Goal: Task Accomplishment & Management: Use online tool/utility

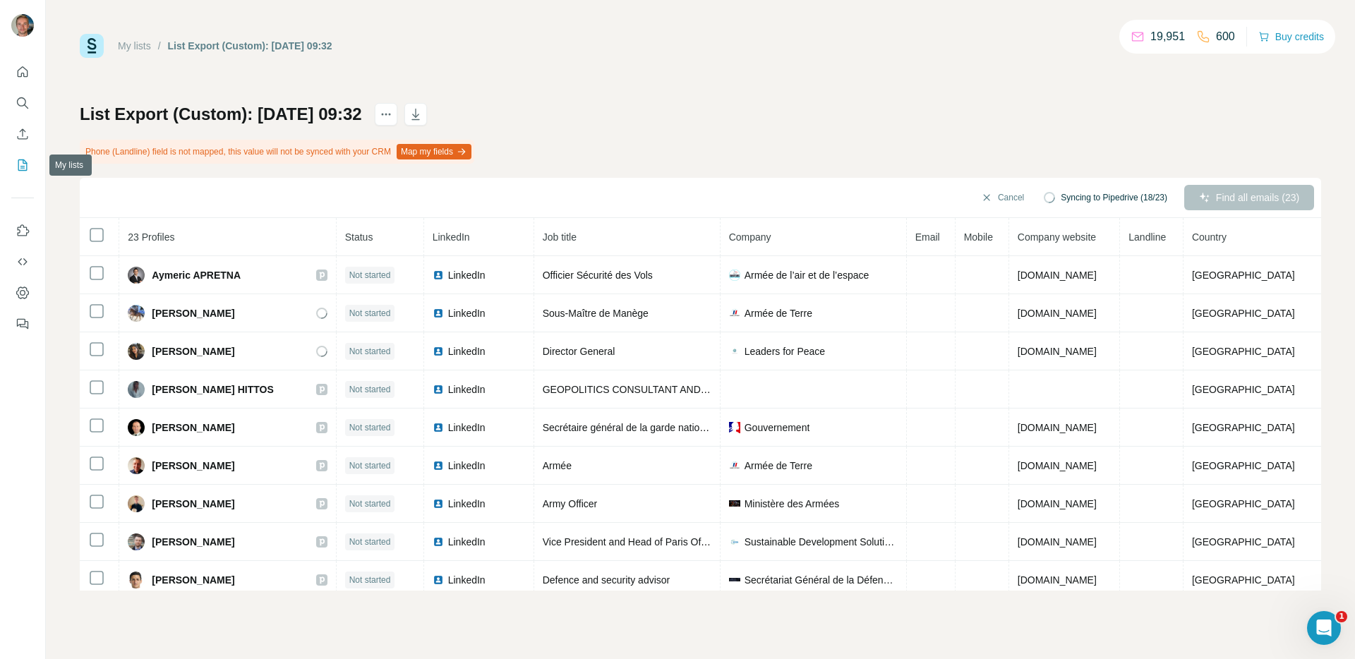
click at [24, 166] on icon "My lists" at bounding box center [23, 163] width 7 height 9
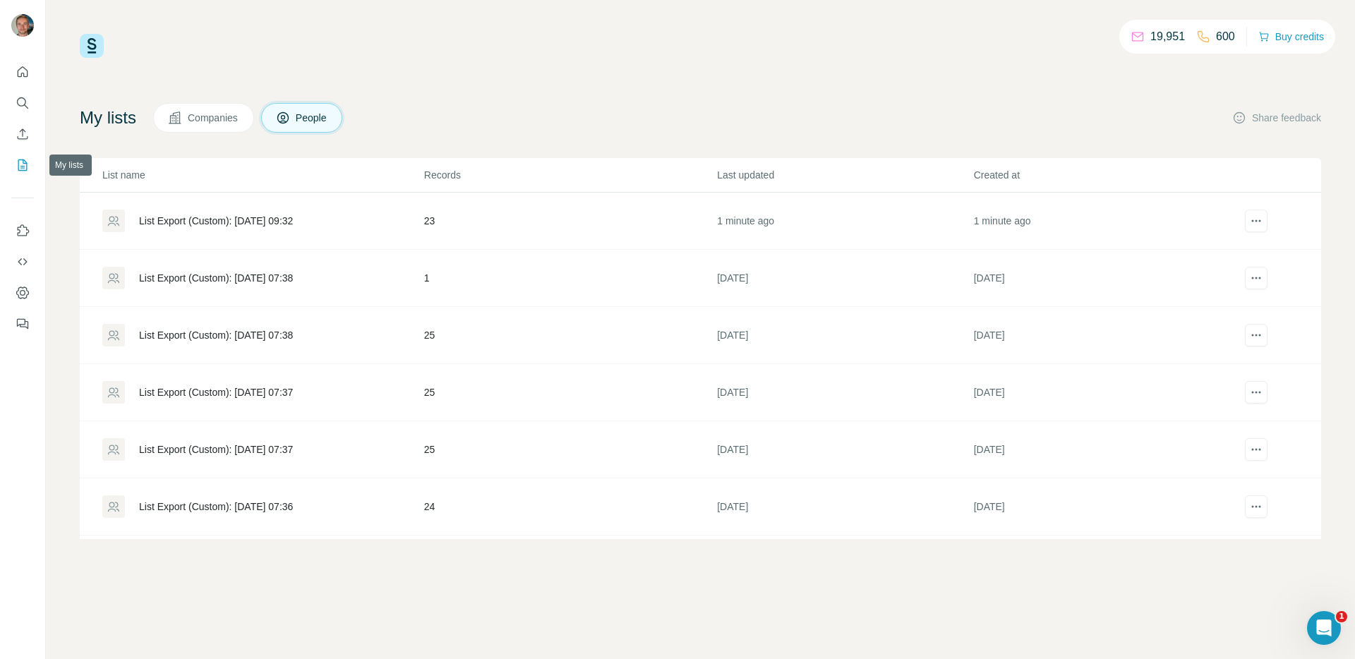
click at [23, 154] on button "My lists" at bounding box center [22, 164] width 23 height 25
click at [275, 392] on div "List Export (Custom): [DATE] 09:32" at bounding box center [216, 392] width 154 height 14
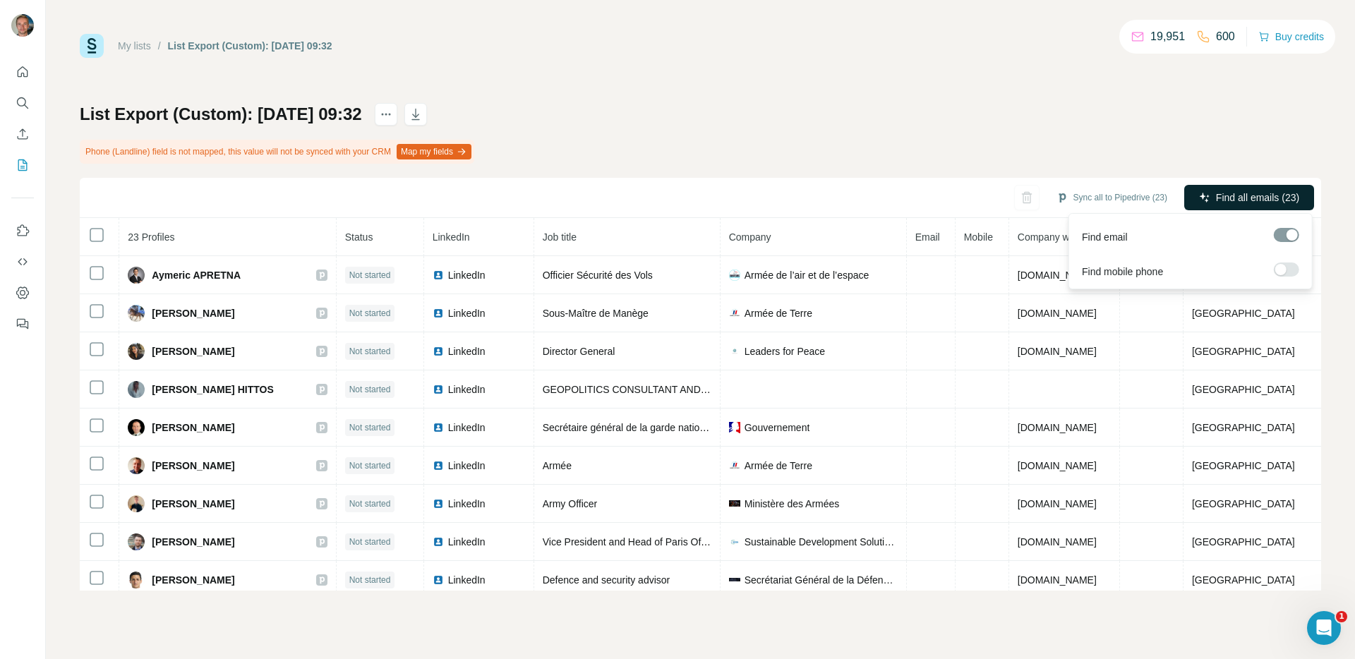
click at [1231, 200] on span "Find all emails (23)" at bounding box center [1257, 198] width 83 height 14
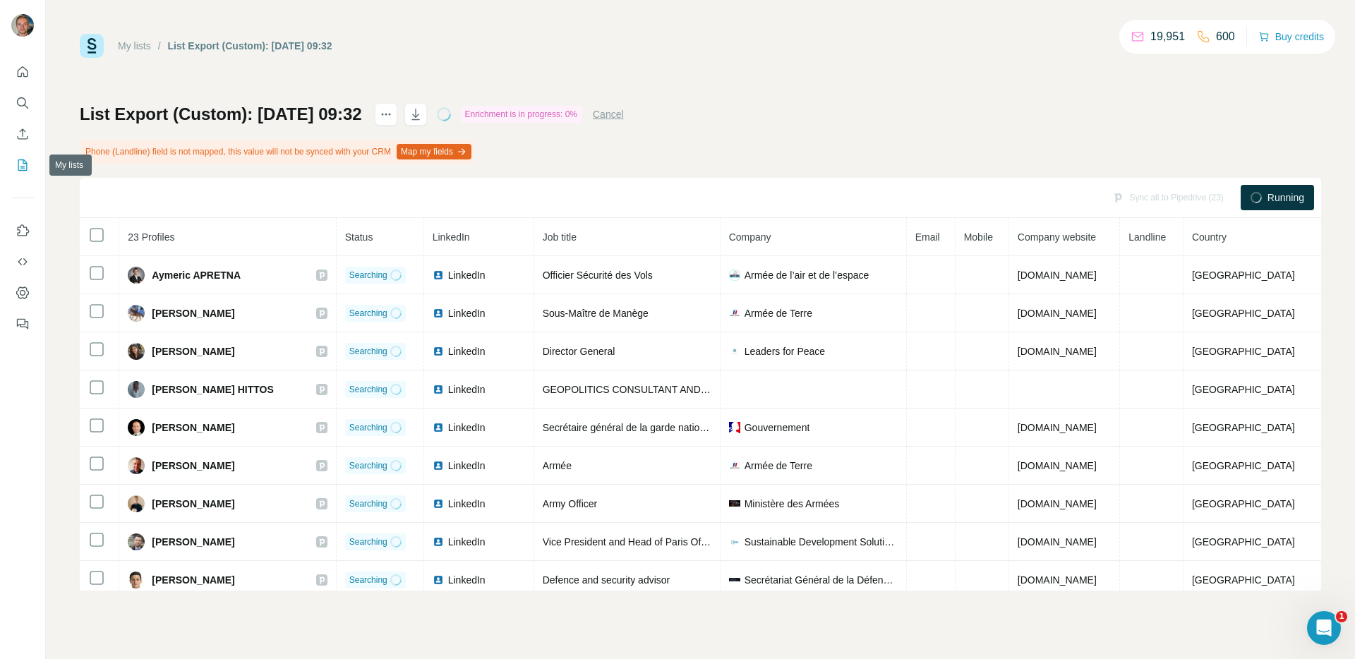
click at [21, 171] on icon "My lists" at bounding box center [23, 165] width 14 height 14
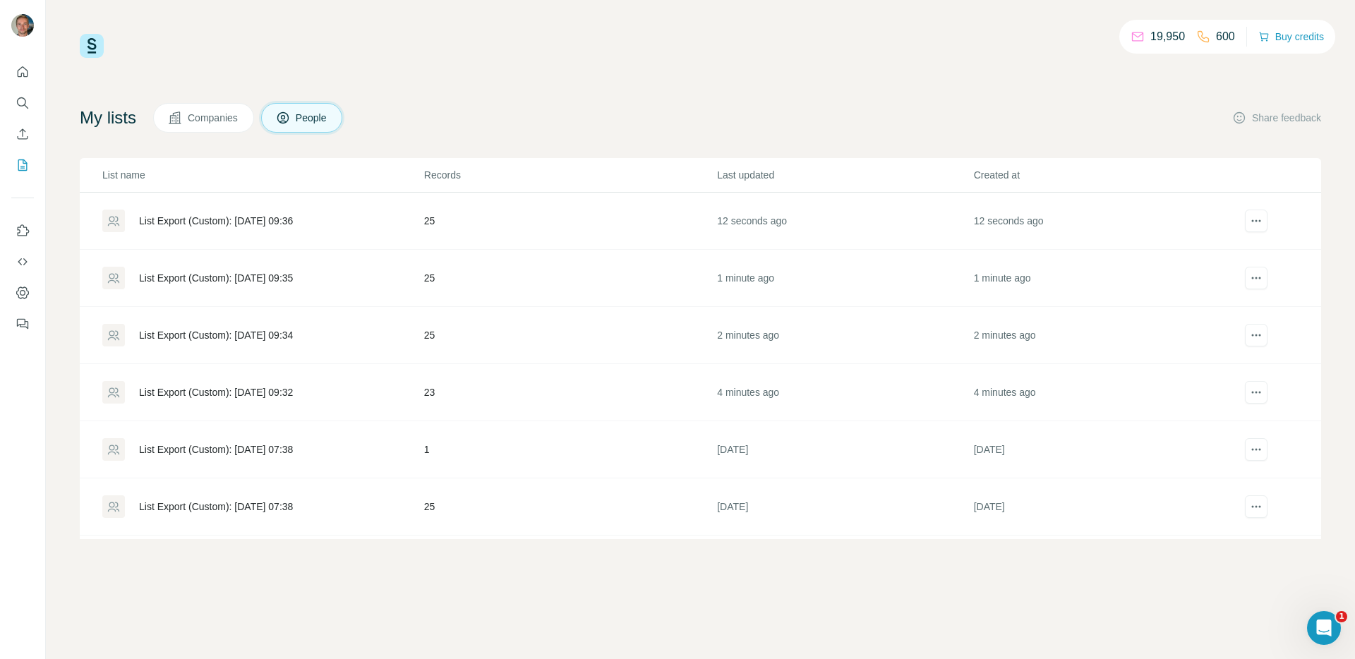
click at [293, 342] on div "List Export (Custom): 01/10/2025 09:34" at bounding box center [216, 335] width 154 height 14
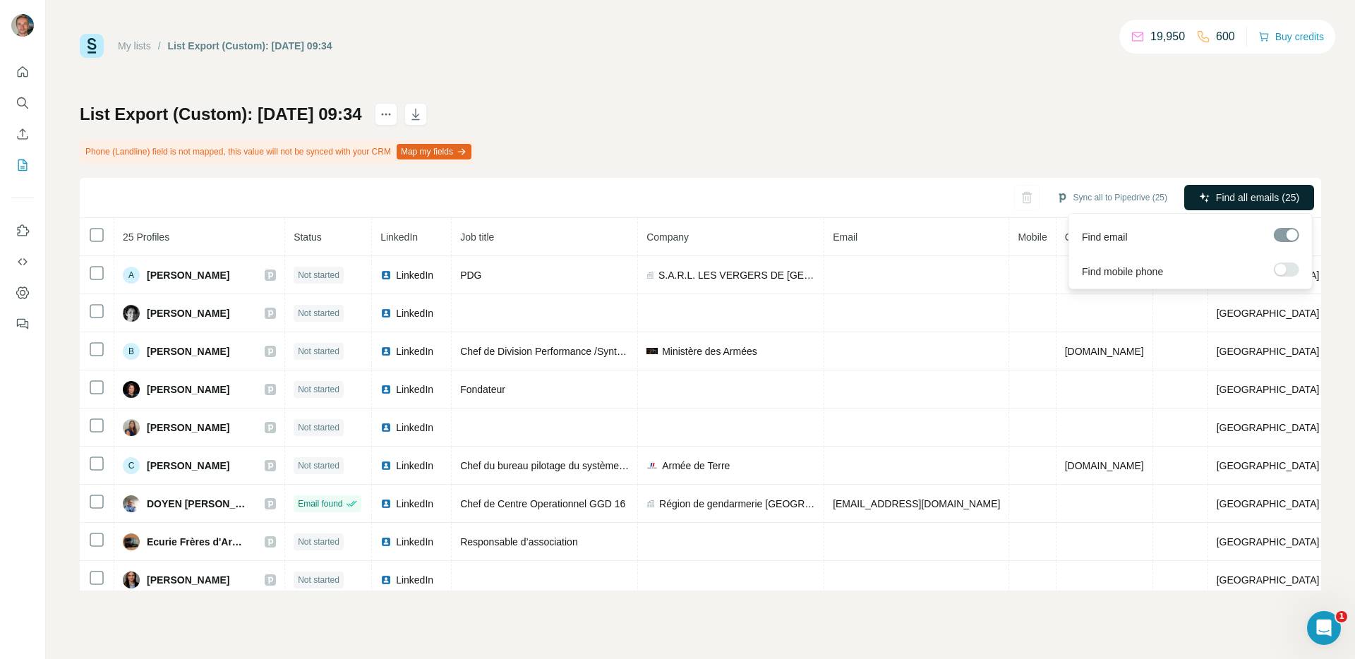
click at [1237, 193] on span "Find all emails (25)" at bounding box center [1257, 198] width 83 height 14
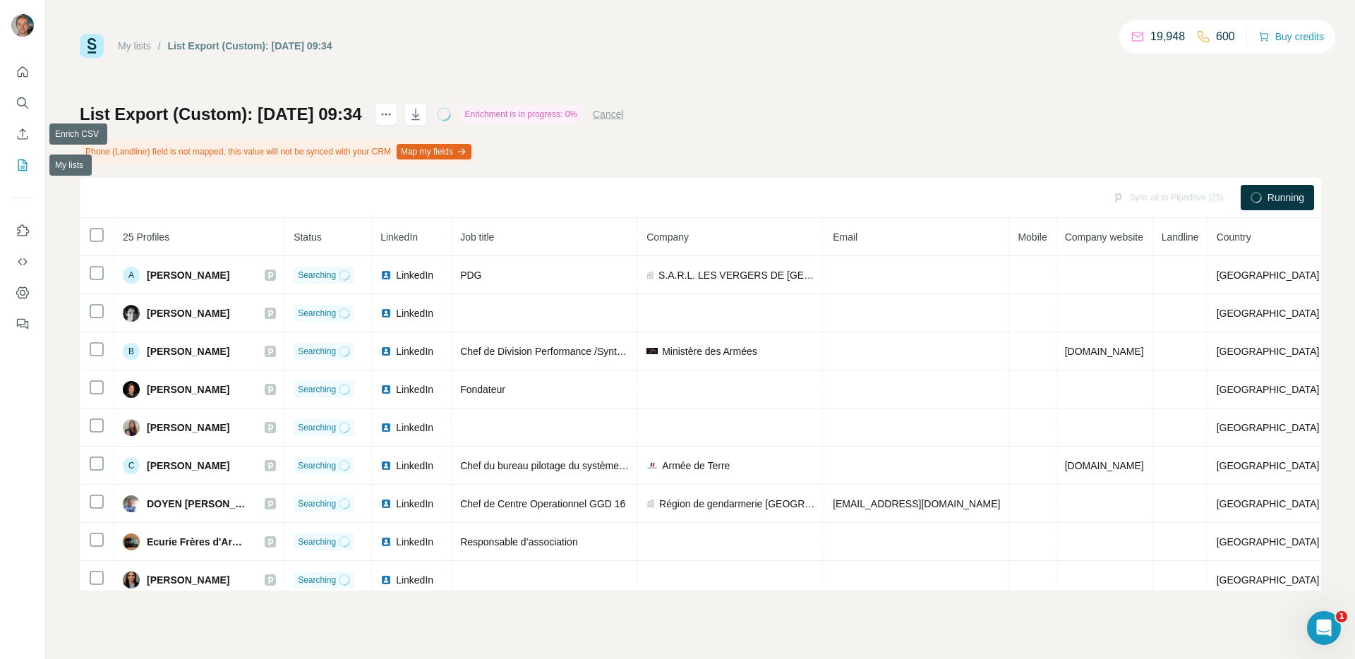
click at [21, 166] on icon "My lists" at bounding box center [23, 163] width 7 height 9
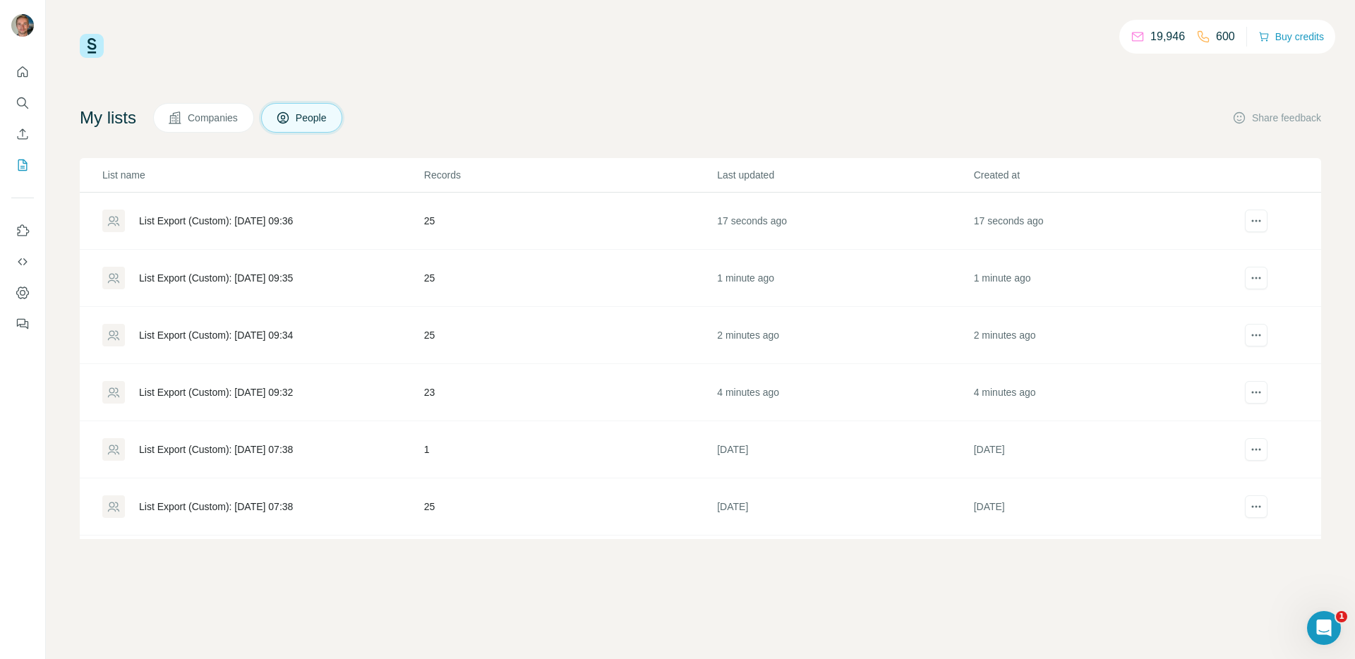
click at [361, 251] on td "List Export (Custom): 01/10/2025 09:35" at bounding box center [252, 278] width 344 height 57
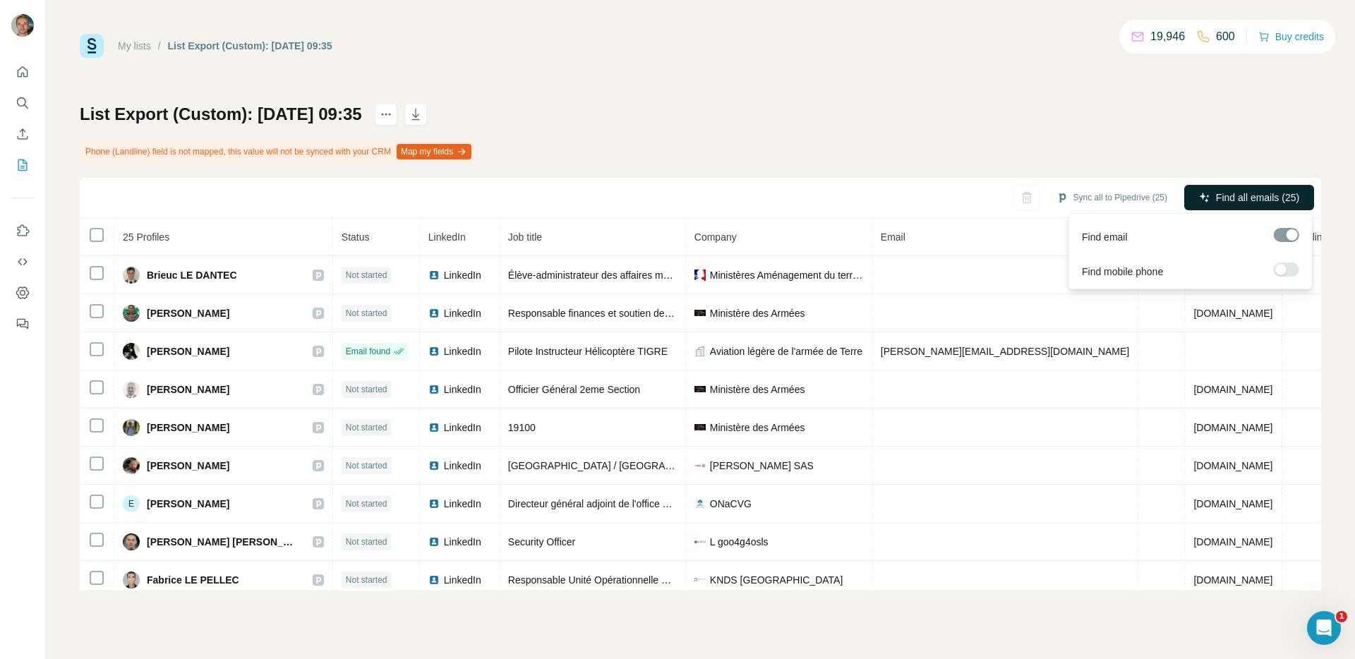
click at [1228, 188] on button "Find all emails (25)" at bounding box center [1249, 197] width 130 height 25
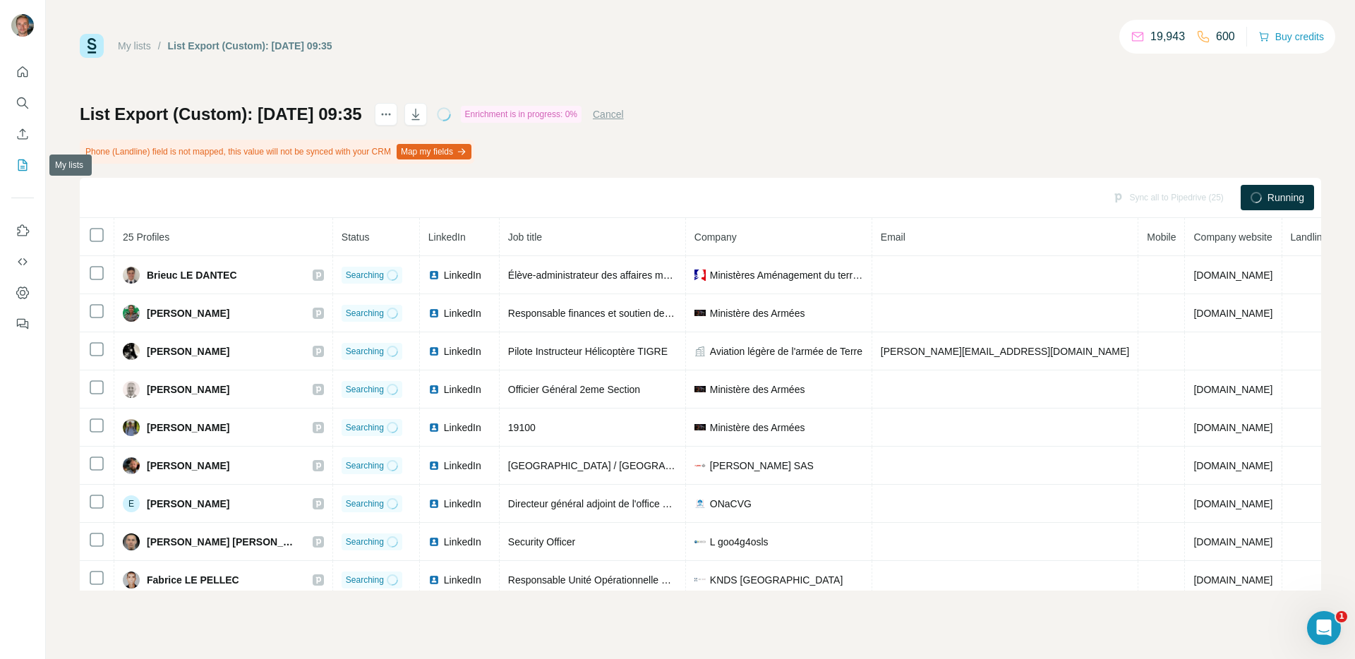
click at [19, 155] on button "My lists" at bounding box center [22, 164] width 23 height 25
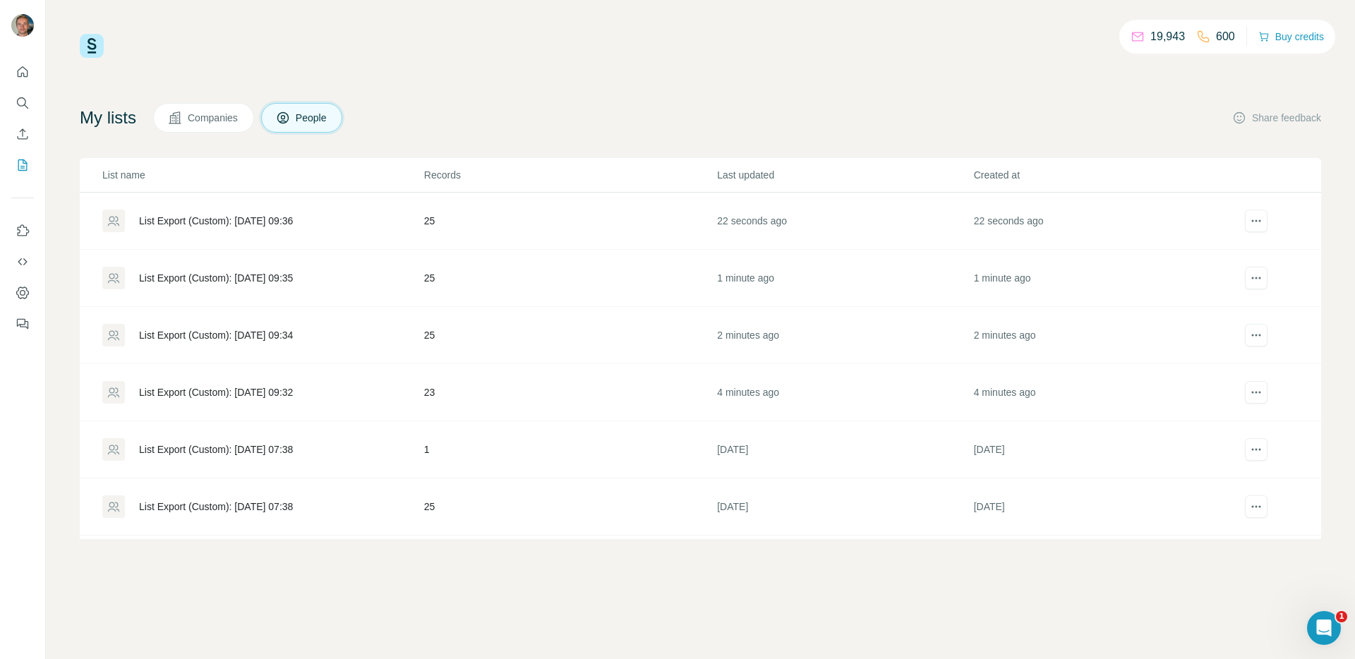
click at [272, 214] on div "List Export (Custom): 01/10/2025 09:36" at bounding box center [216, 221] width 154 height 14
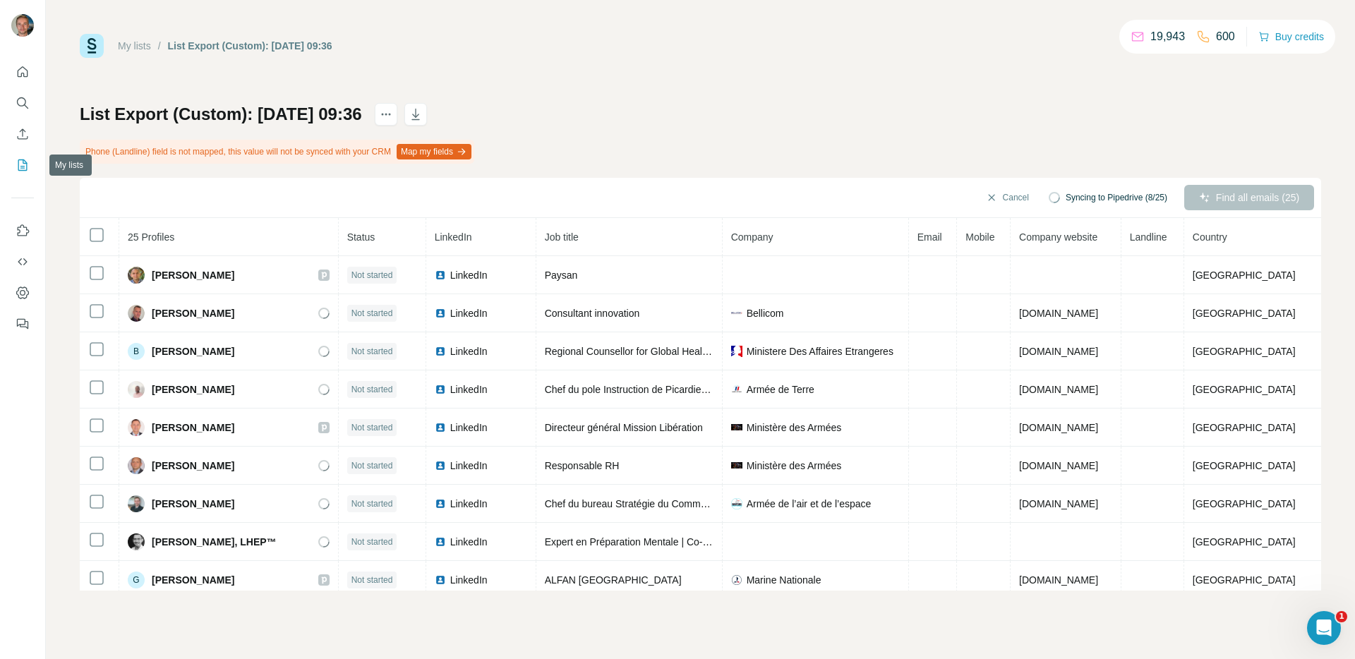
click at [22, 179] on div at bounding box center [22, 194] width 45 height 286
click at [22, 171] on icon "My lists" at bounding box center [23, 165] width 14 height 14
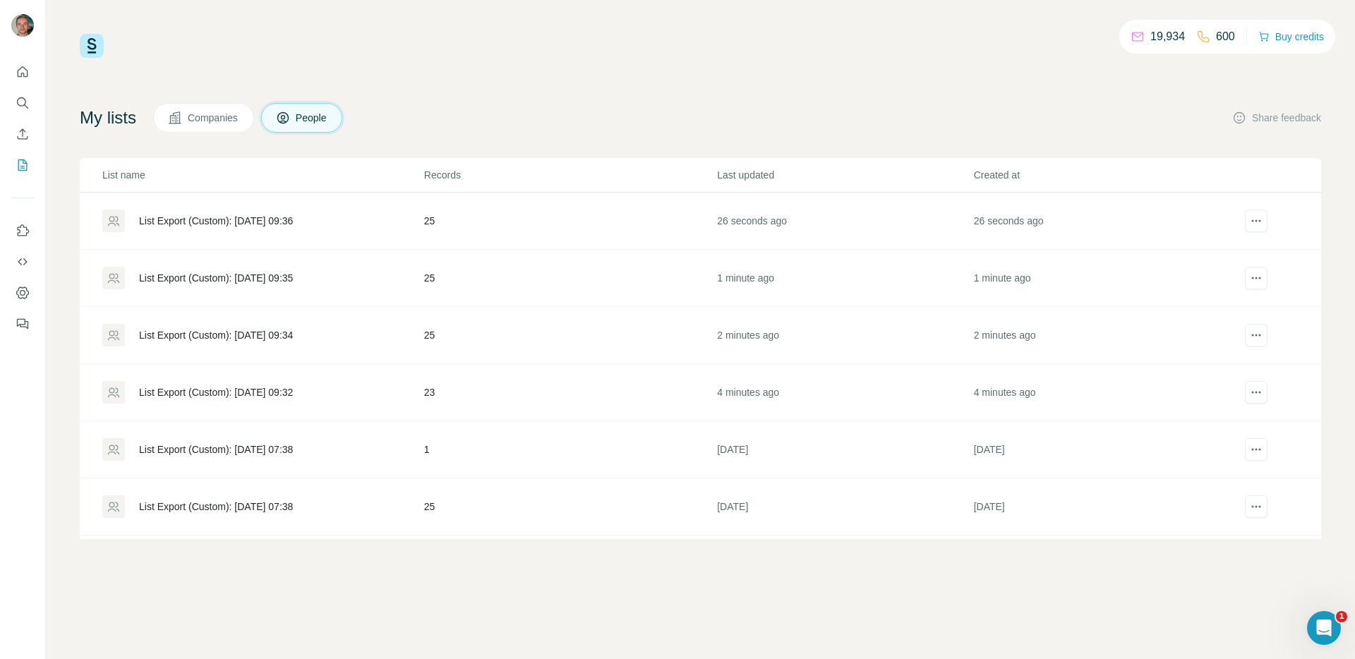
click at [191, 278] on div "List Export (Custom): 01/10/2025 09:35" at bounding box center [216, 278] width 154 height 14
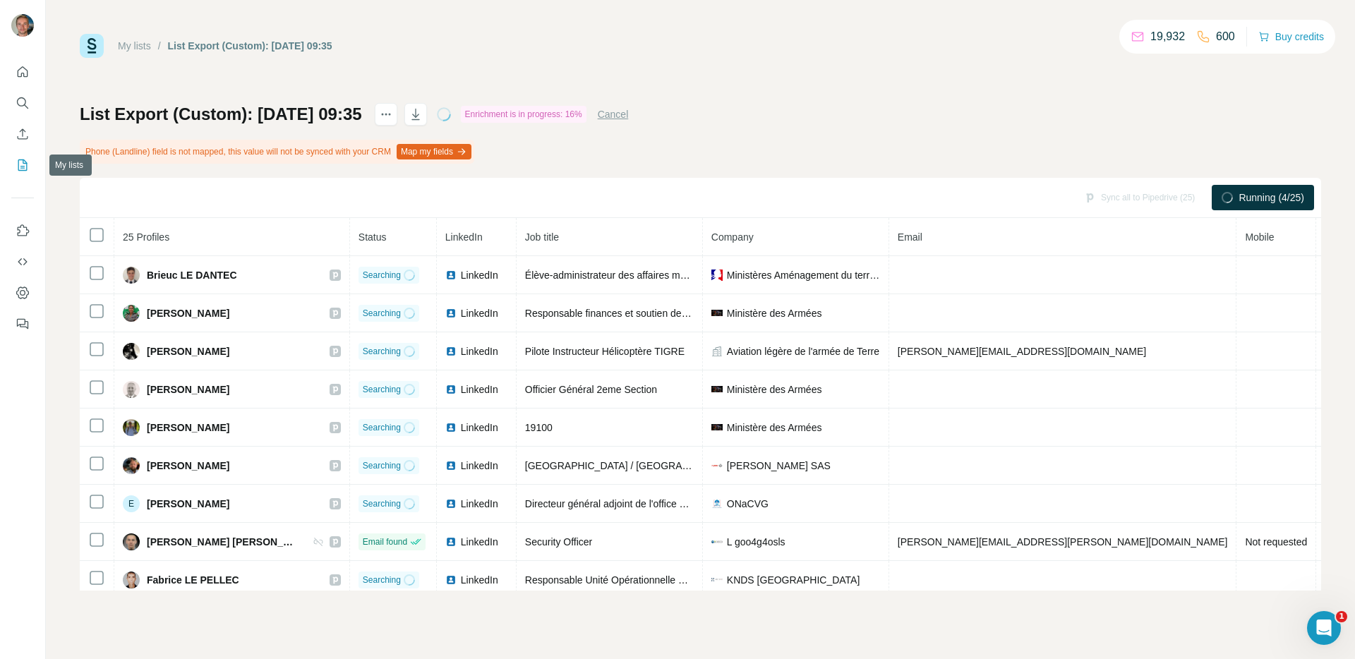
click at [31, 167] on button "My lists" at bounding box center [22, 164] width 23 height 25
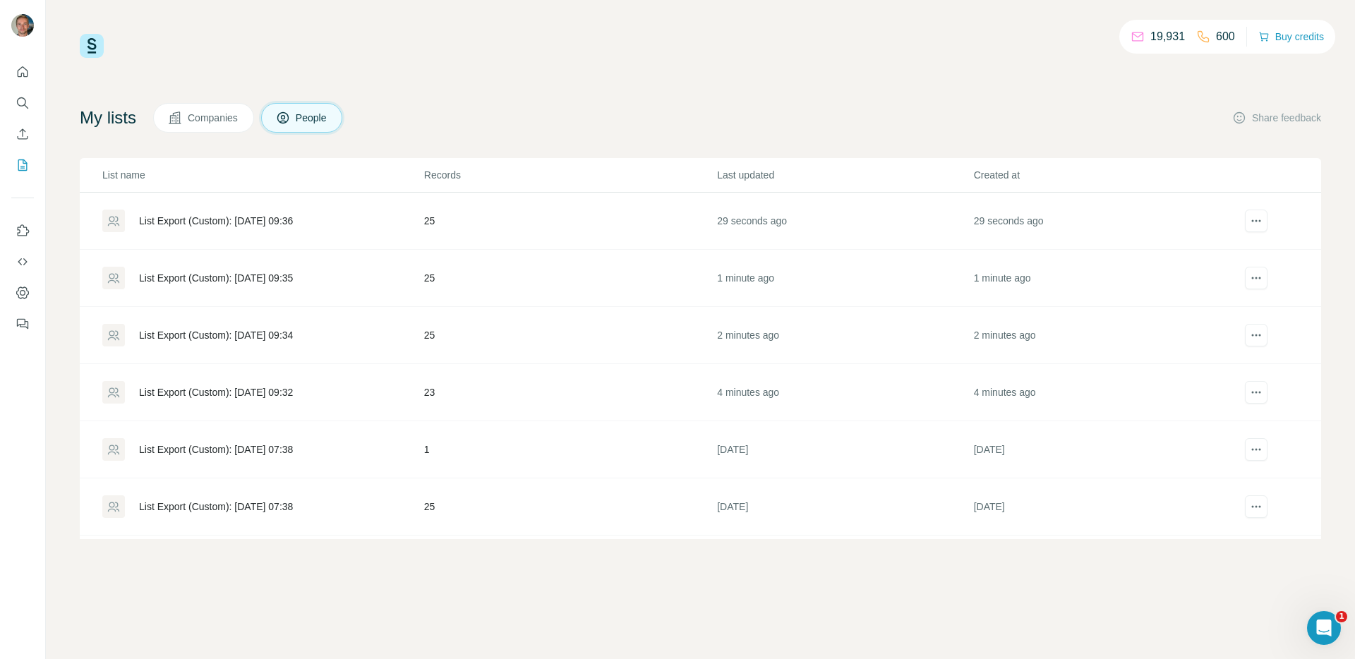
click at [213, 339] on div "List Export (Custom): 01/10/2025 09:34" at bounding box center [216, 335] width 154 height 14
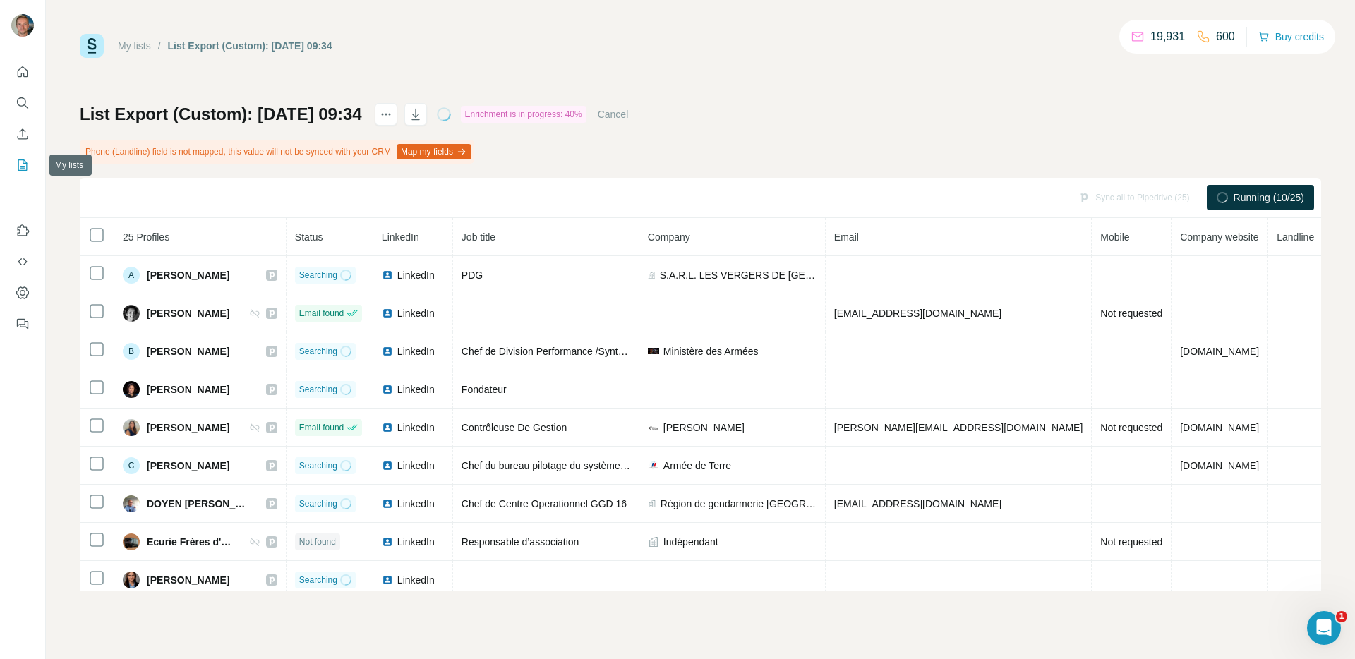
click at [27, 171] on icon "My lists" at bounding box center [23, 165] width 14 height 14
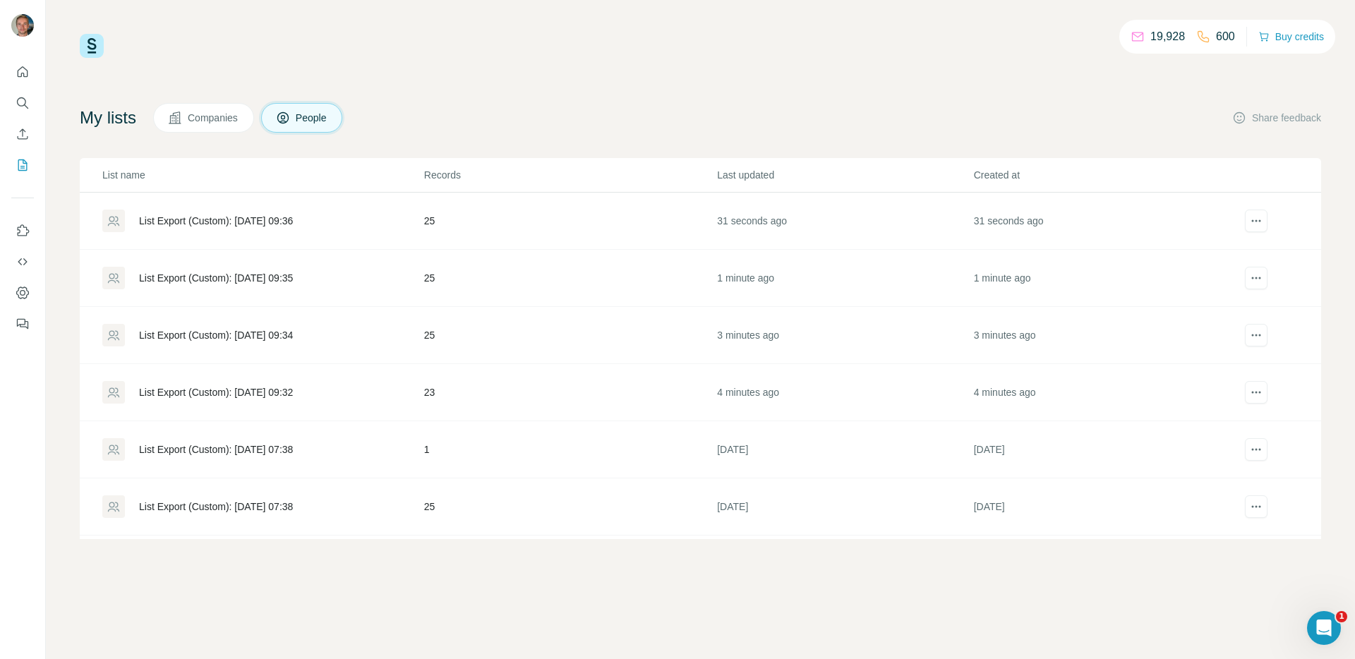
click at [232, 382] on div "List Export (Custom): [DATE] 09:32" at bounding box center [262, 392] width 320 height 23
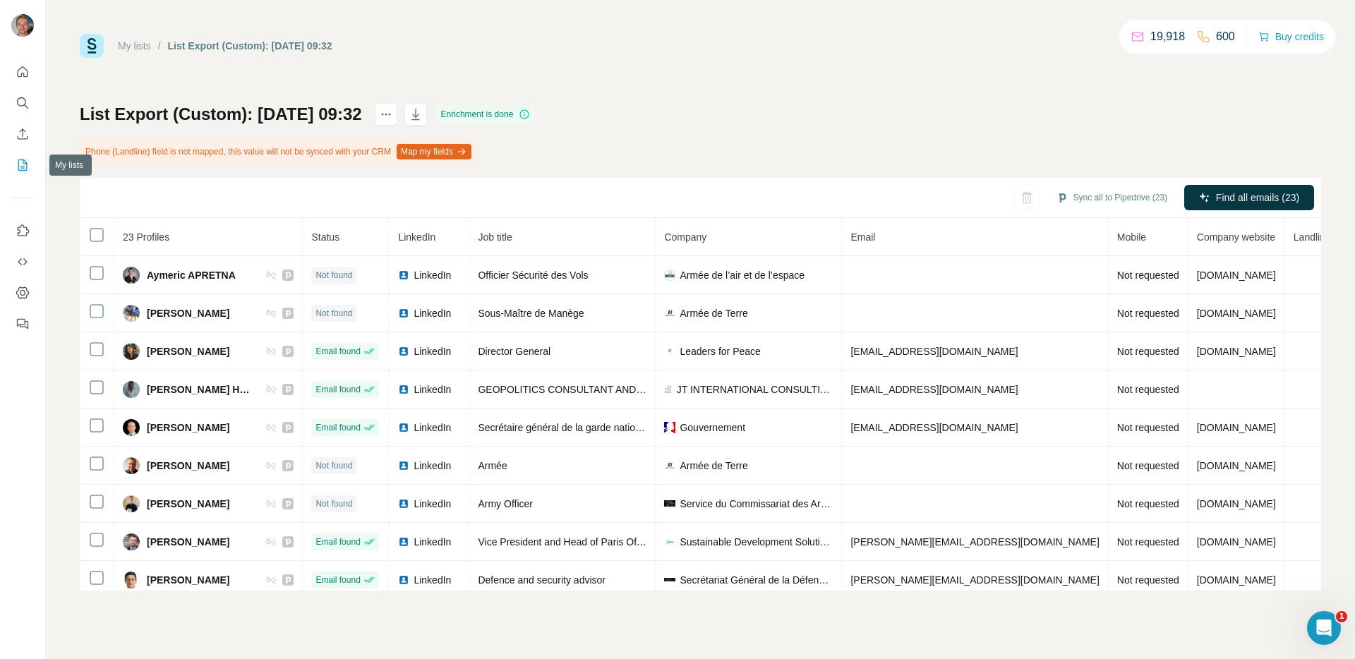
click at [32, 170] on button "My lists" at bounding box center [22, 164] width 23 height 25
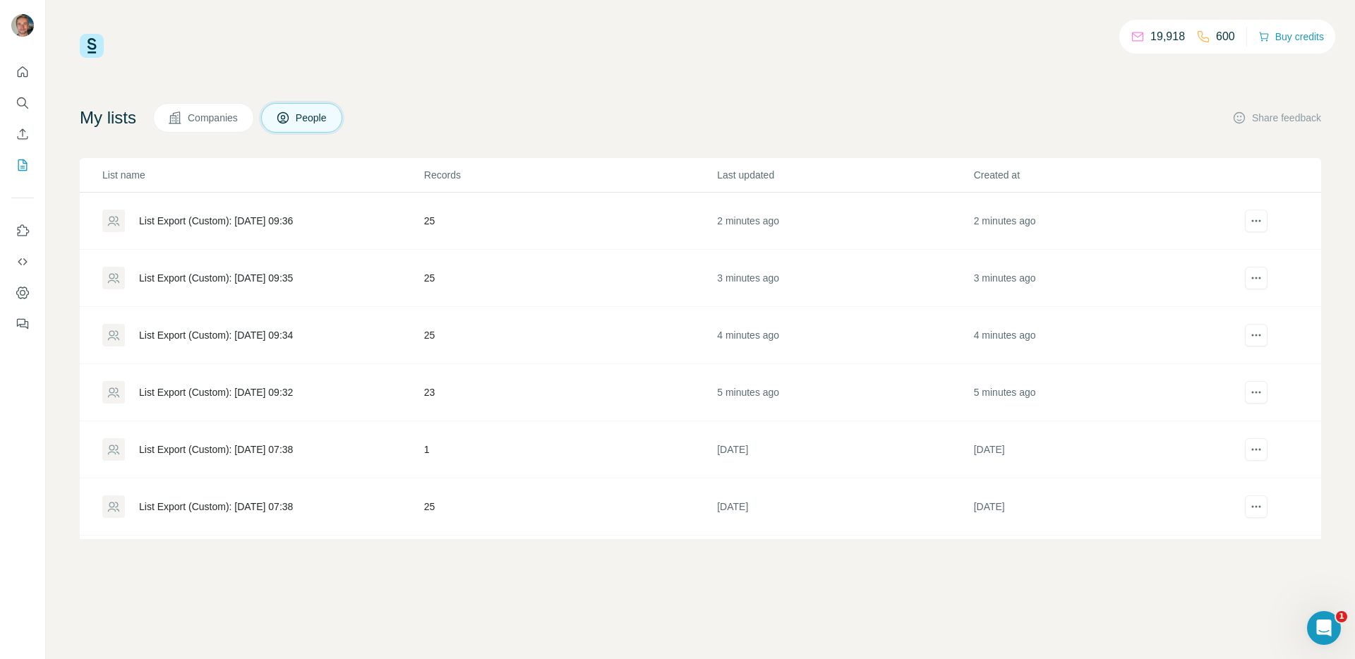
click at [291, 392] on div "List Export (Custom): [DATE] 09:32" at bounding box center [216, 392] width 154 height 14
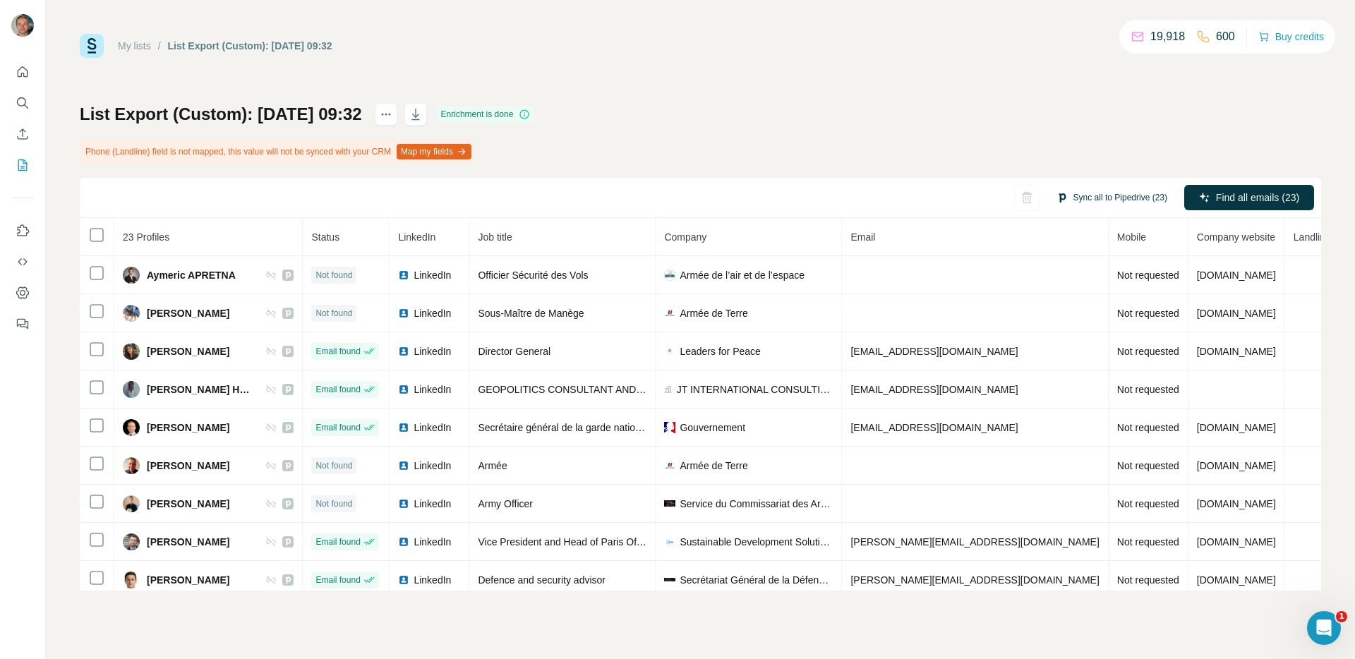
click at [1111, 202] on button "Sync all to Pipedrive (23)" at bounding box center [1111, 197] width 131 height 21
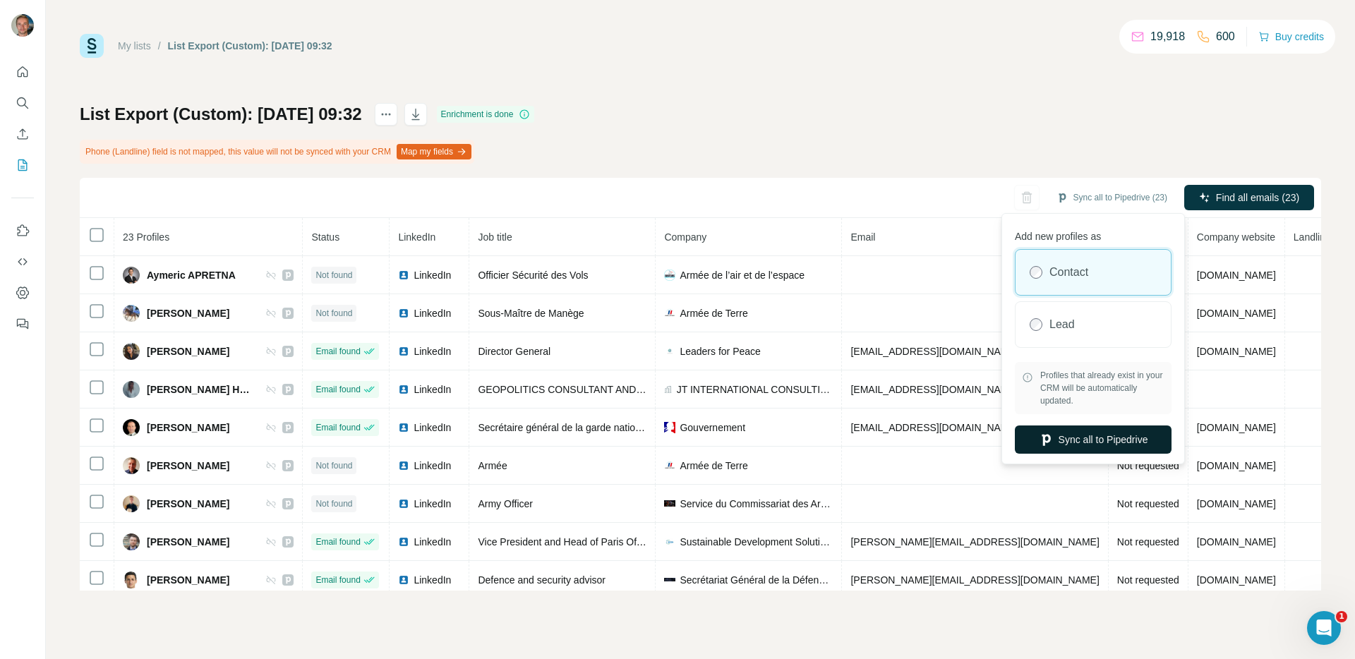
click at [1043, 431] on button "Sync all to Pipedrive" at bounding box center [1093, 439] width 157 height 28
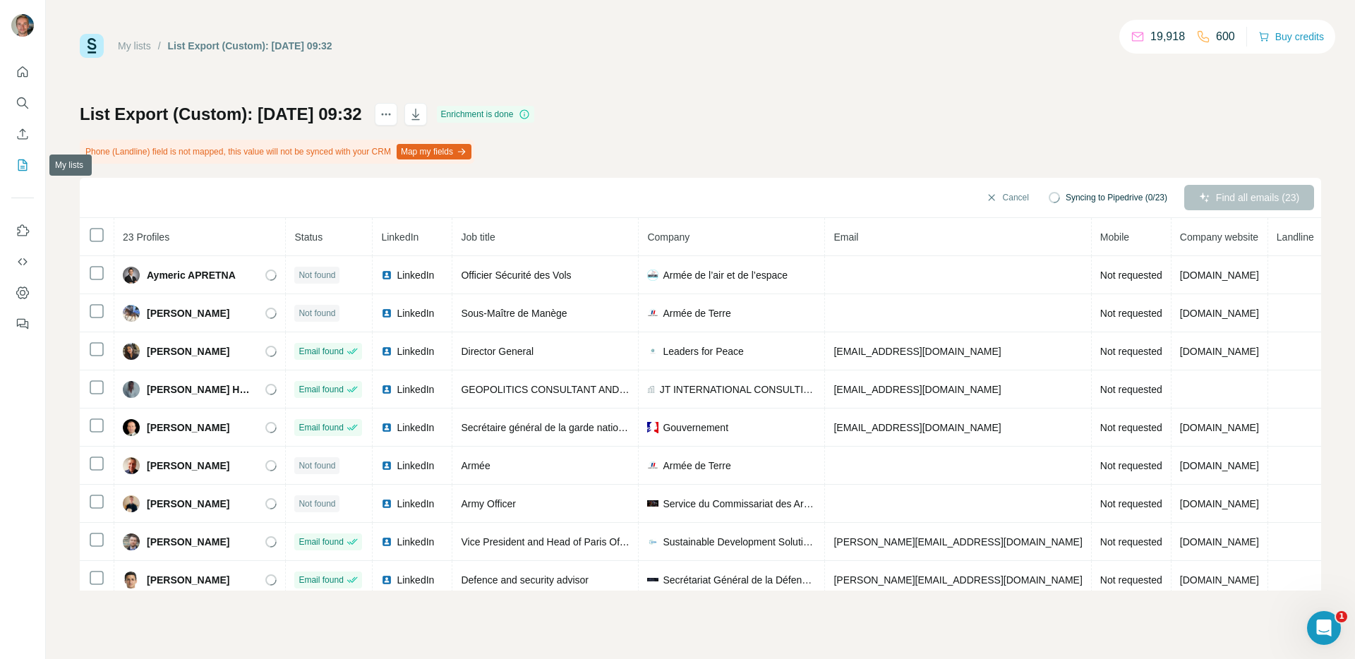
click at [21, 174] on button "My lists" at bounding box center [22, 164] width 23 height 25
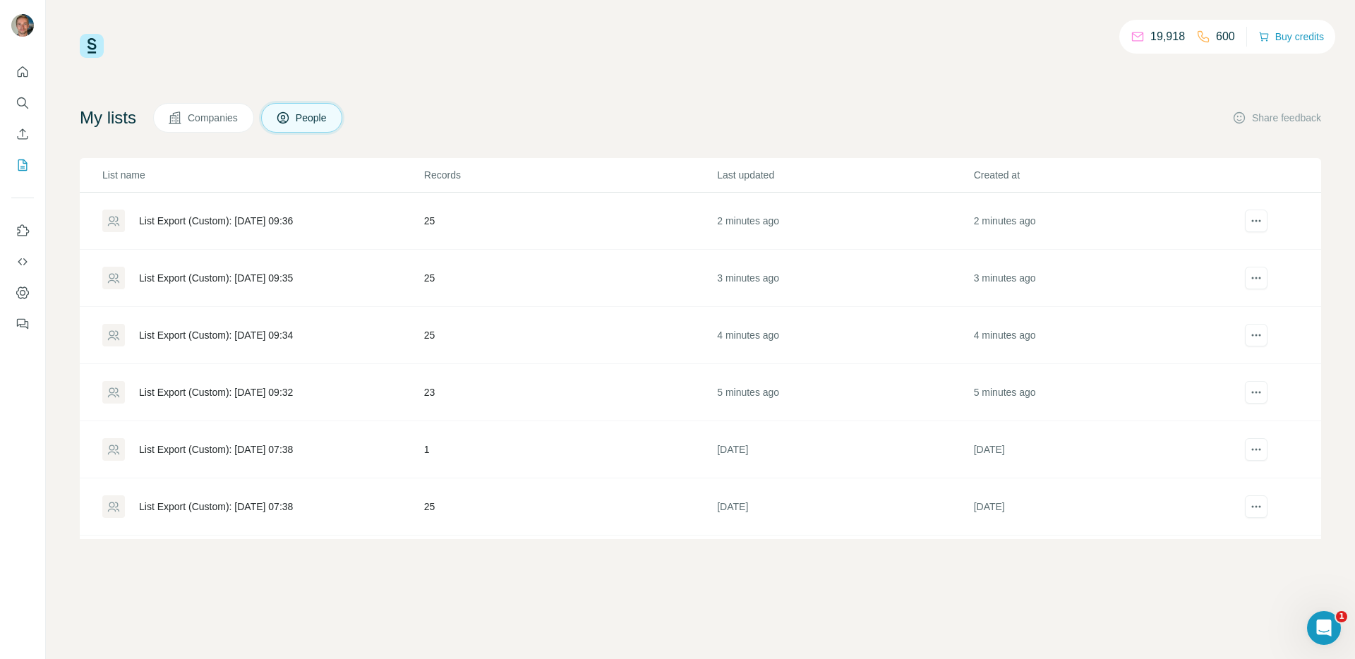
click at [259, 334] on div "List Export (Custom): 01/10/2025 09:34" at bounding box center [216, 335] width 154 height 14
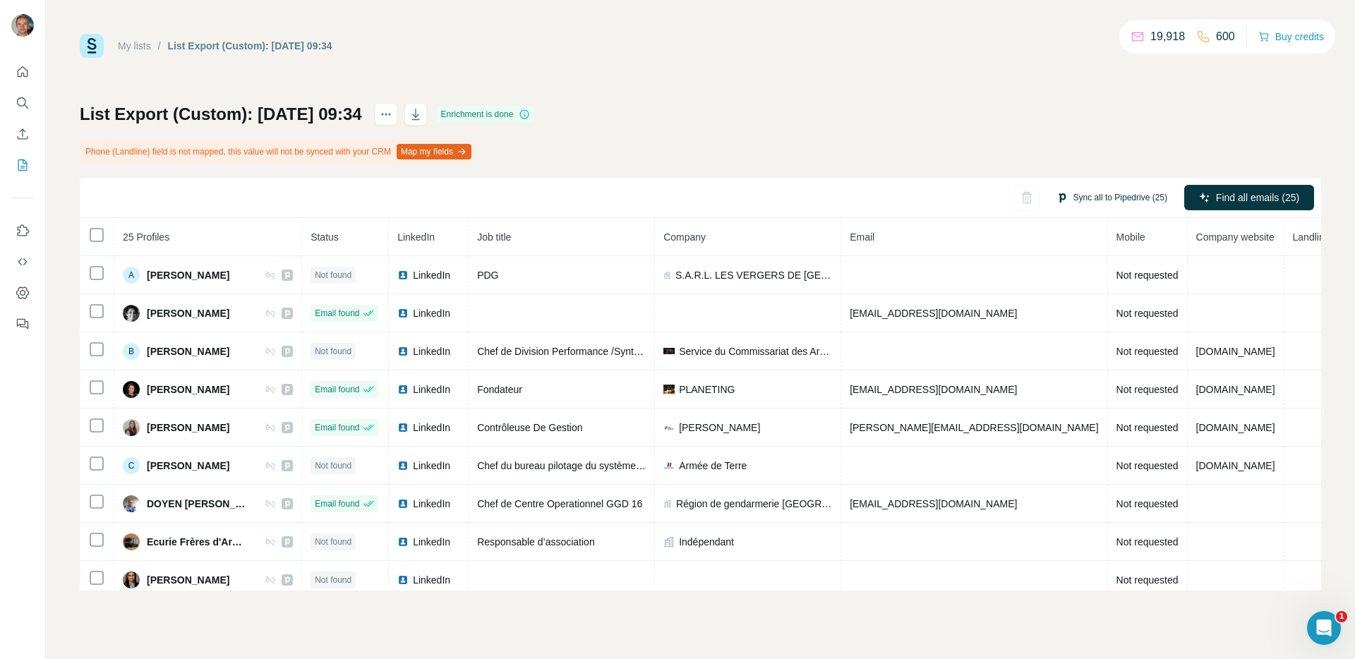
click at [1111, 200] on button "Sync all to Pipedrive (25)" at bounding box center [1111, 197] width 131 height 21
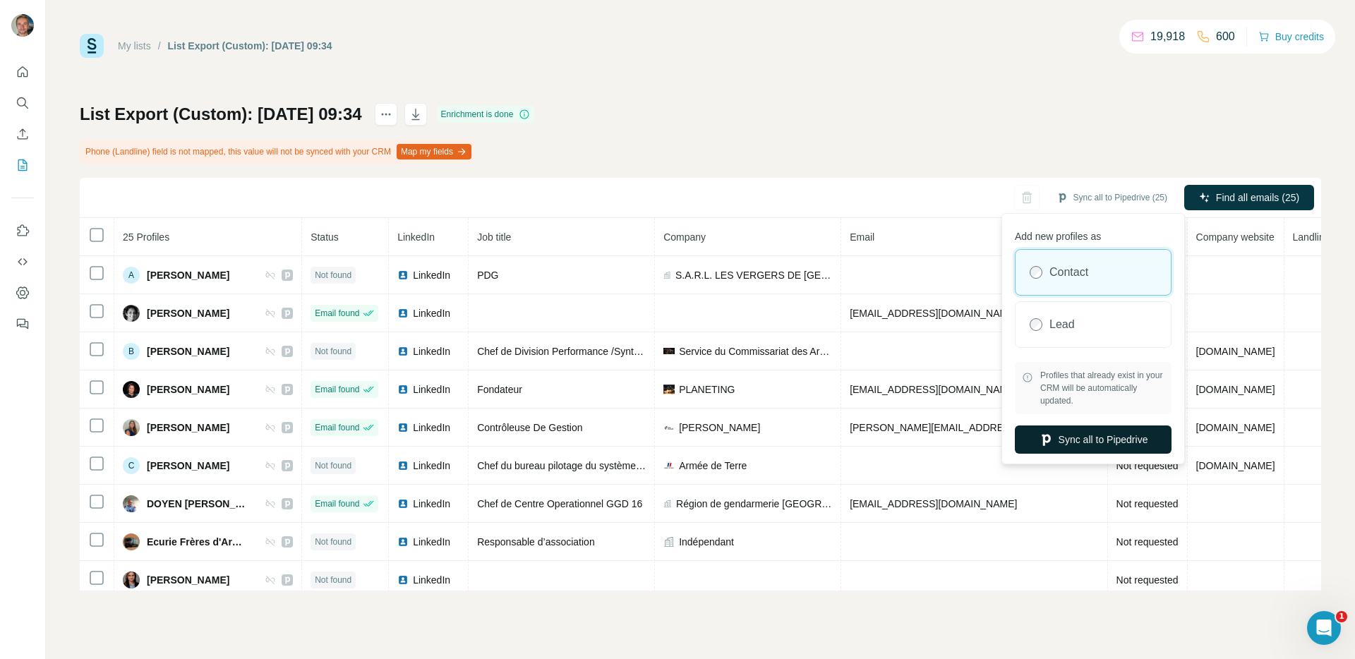
click at [1057, 447] on button "Sync all to Pipedrive" at bounding box center [1093, 439] width 157 height 28
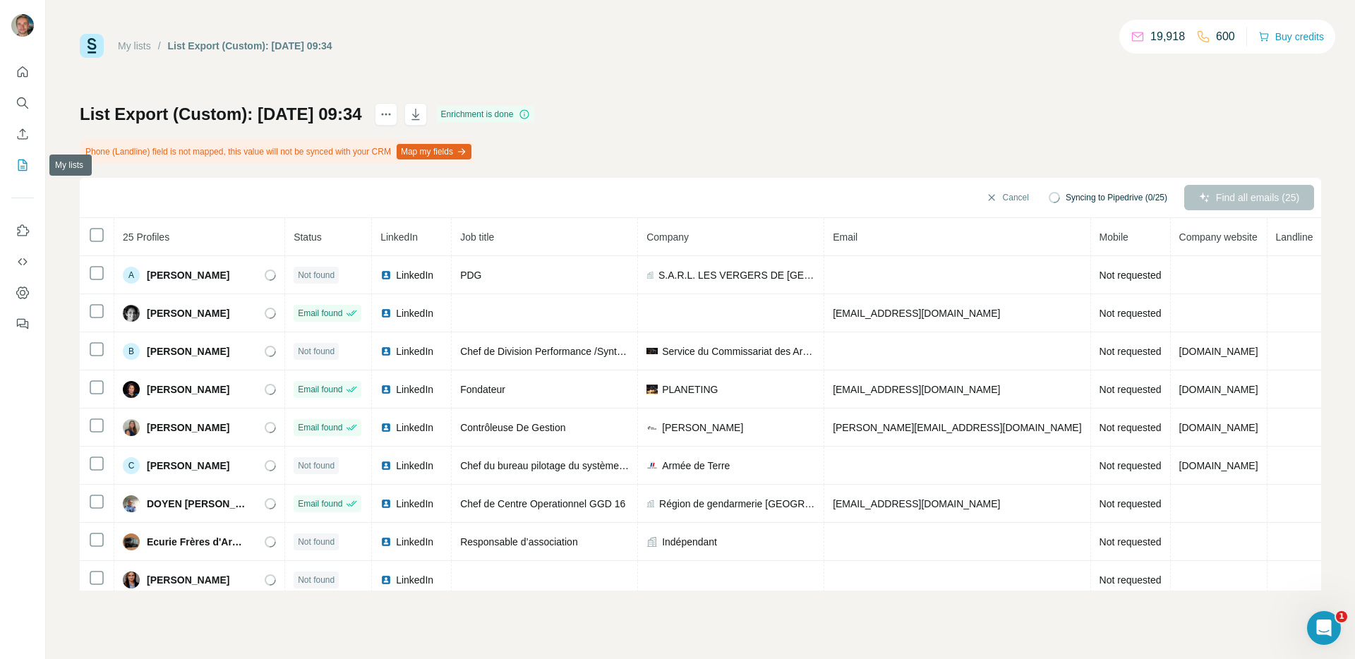
click at [19, 166] on icon "My lists" at bounding box center [23, 165] width 14 height 14
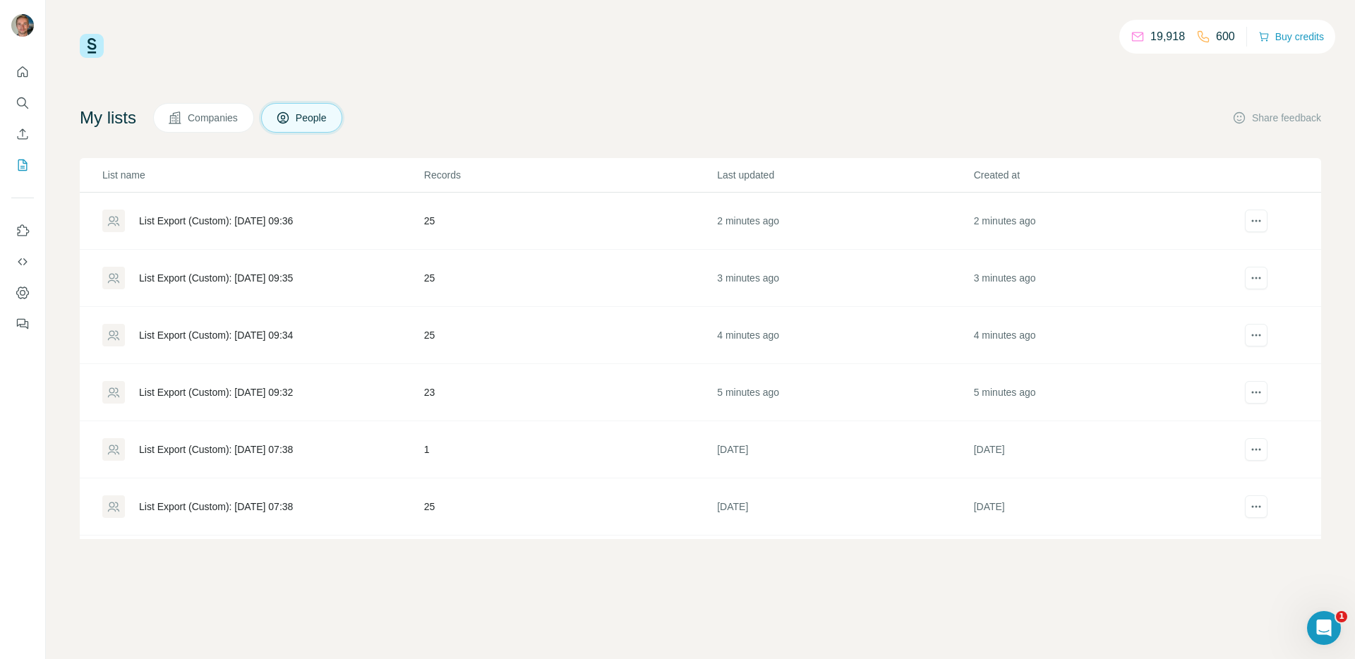
click at [386, 286] on div "List Export (Custom): 01/10/2025 09:35" at bounding box center [262, 278] width 320 height 23
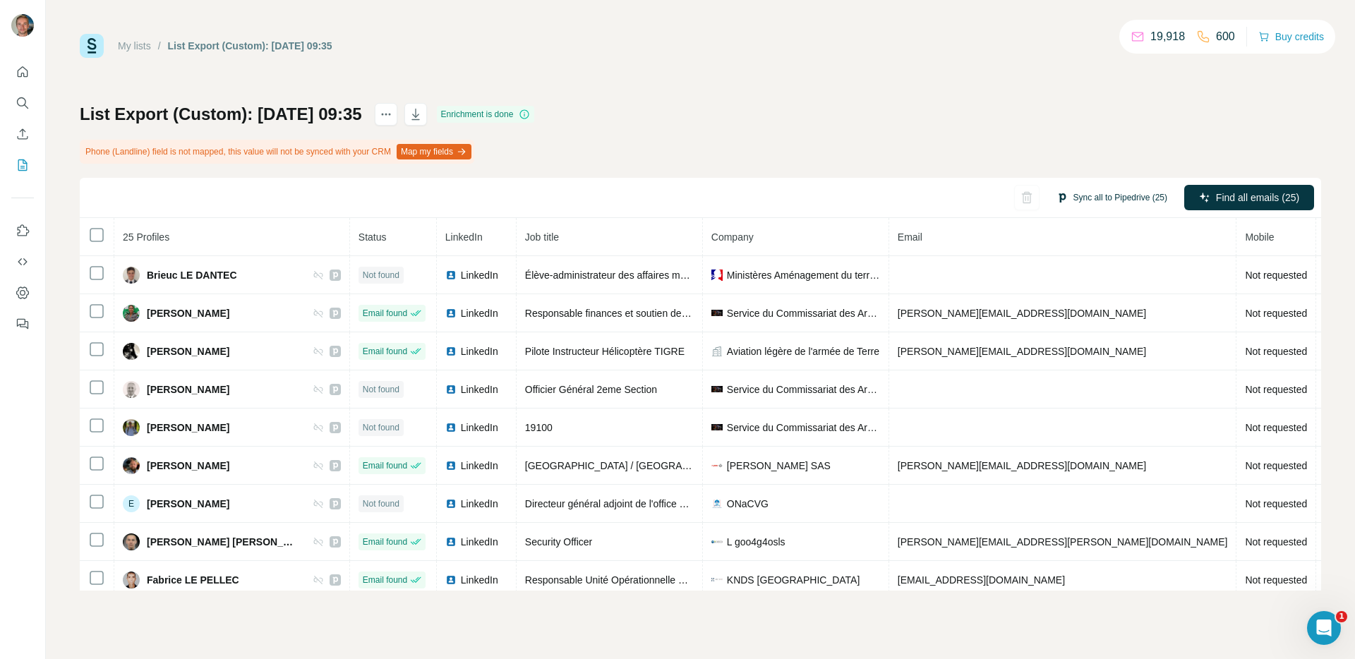
click at [1079, 191] on button "Sync all to Pipedrive (25)" at bounding box center [1111, 197] width 131 height 21
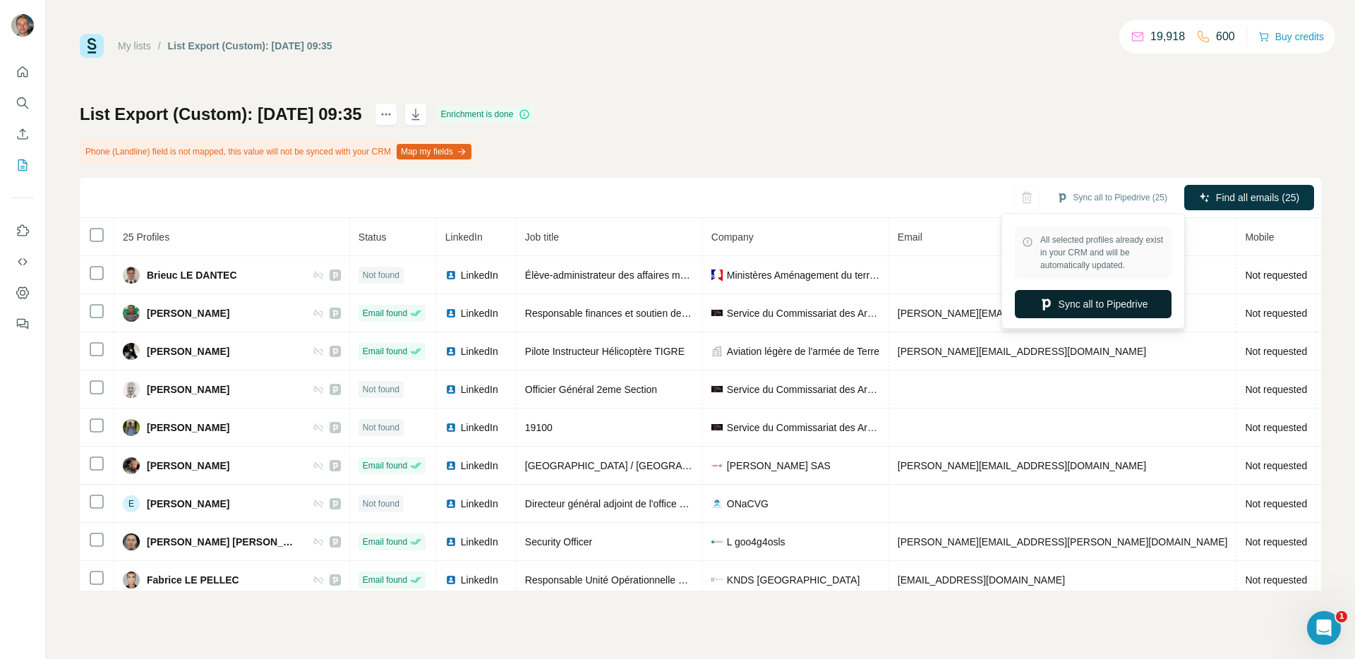
click at [1074, 310] on button "Sync all to Pipedrive" at bounding box center [1093, 304] width 157 height 28
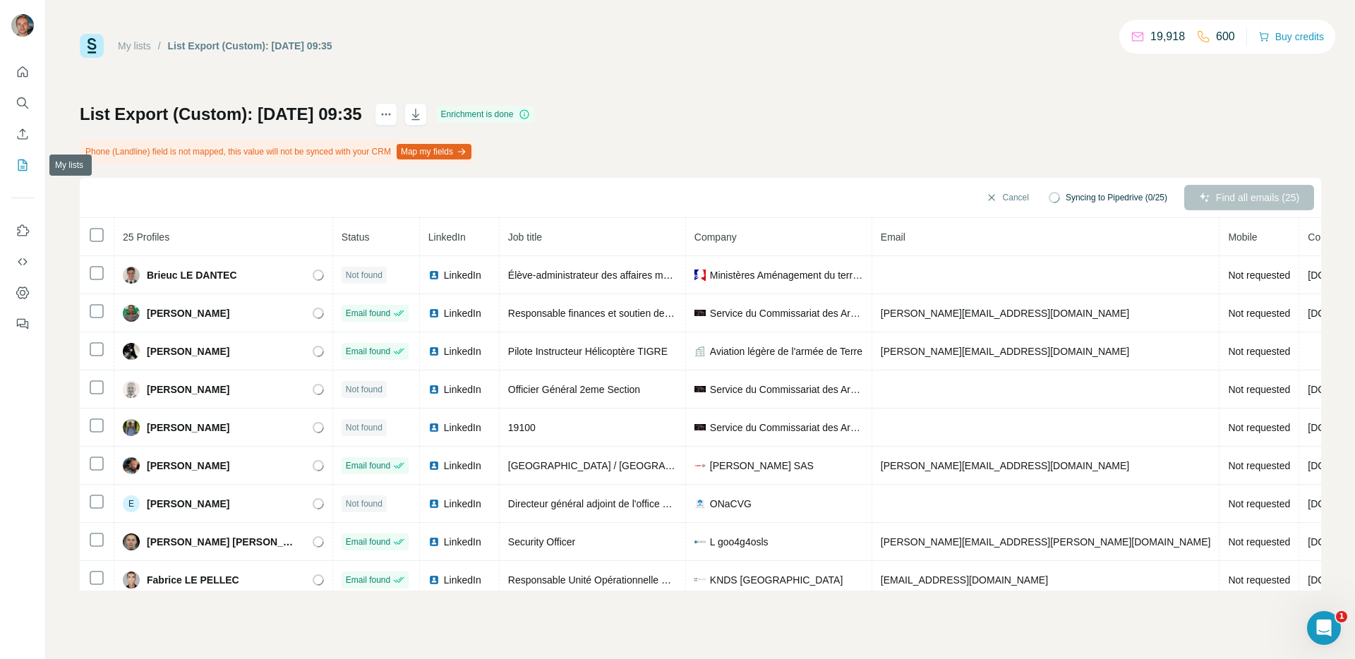
click at [24, 157] on button "My lists" at bounding box center [22, 164] width 23 height 25
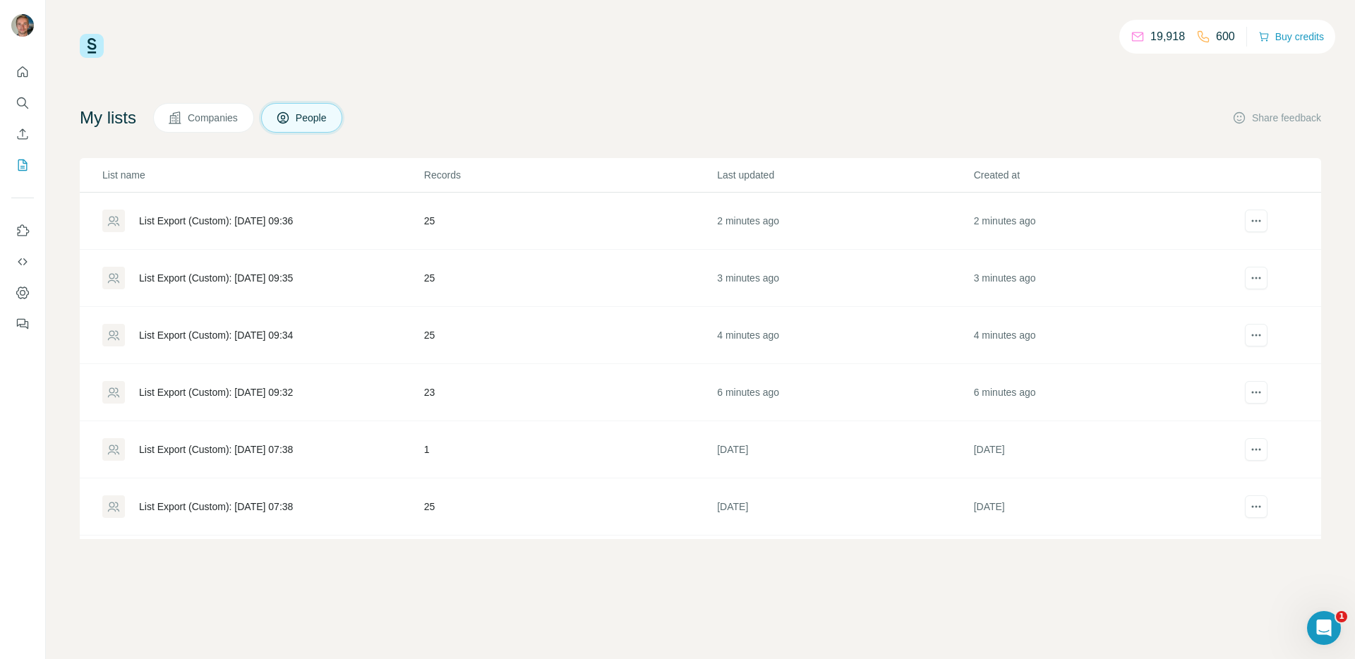
click at [293, 284] on div "List Export (Custom): 01/10/2025 09:35" at bounding box center [216, 278] width 154 height 14
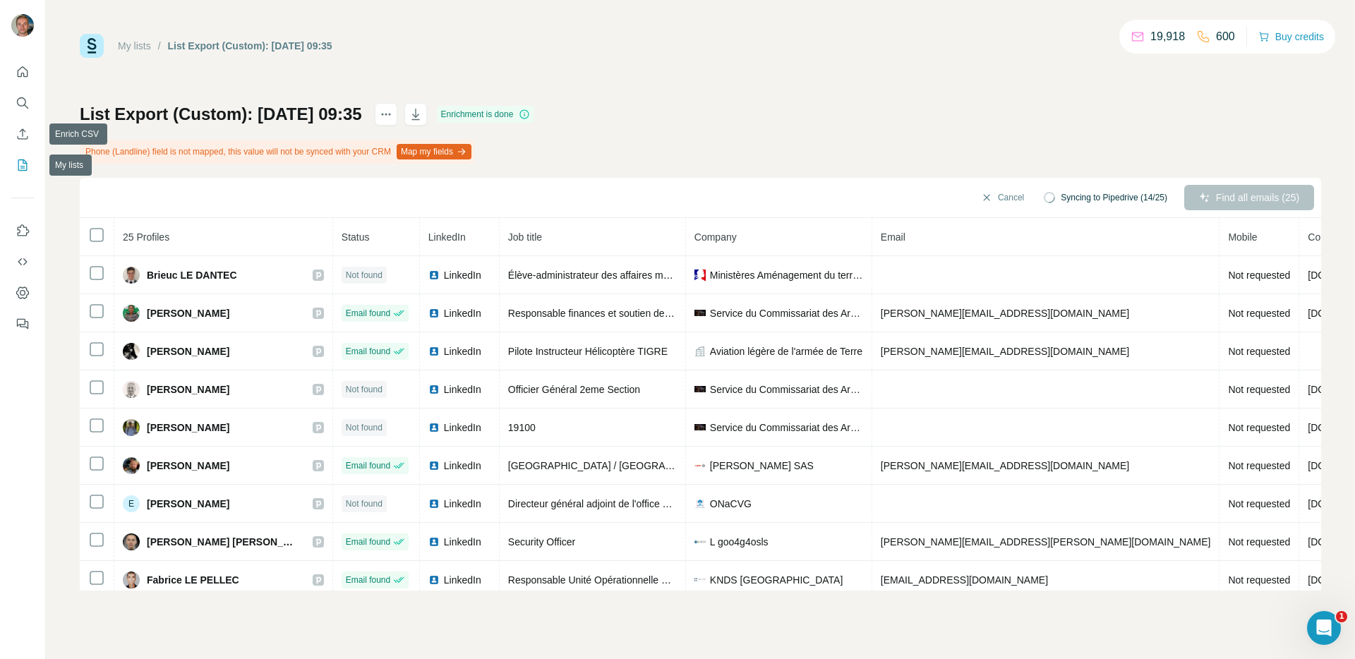
click at [17, 168] on icon "My lists" at bounding box center [23, 165] width 14 height 14
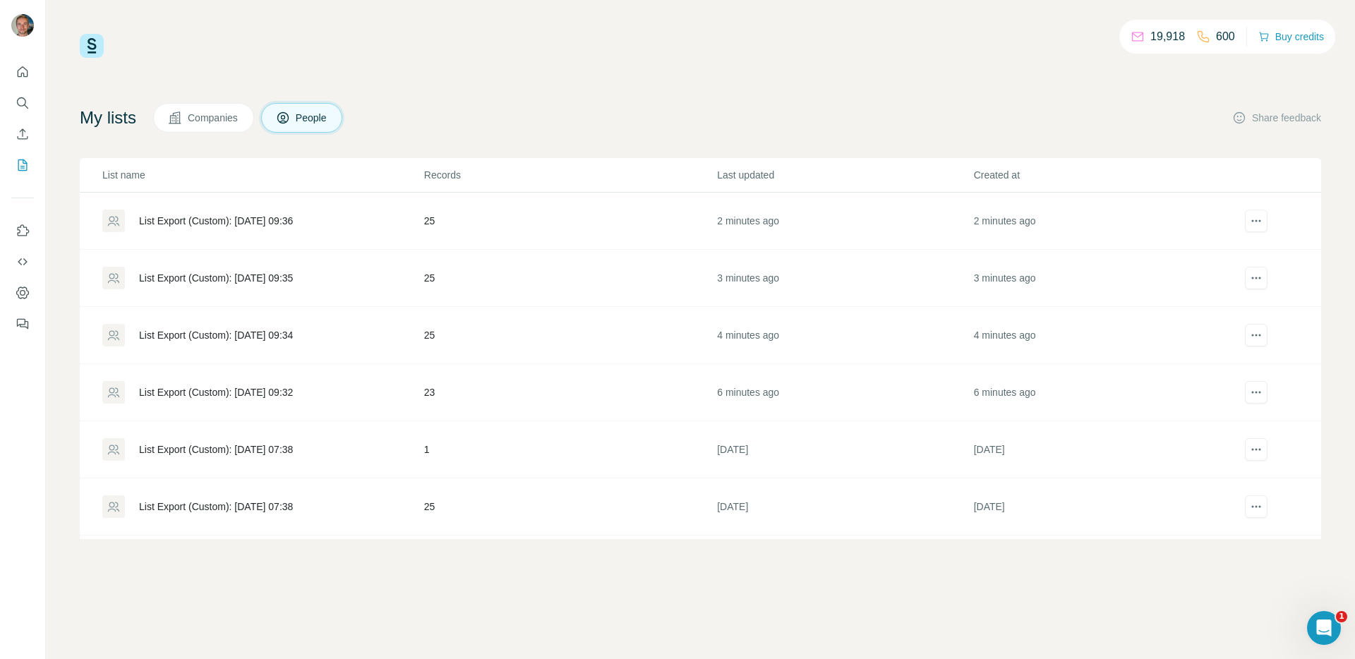
click at [225, 234] on td "List Export (Custom): 01/10/2025 09:36" at bounding box center [252, 221] width 344 height 57
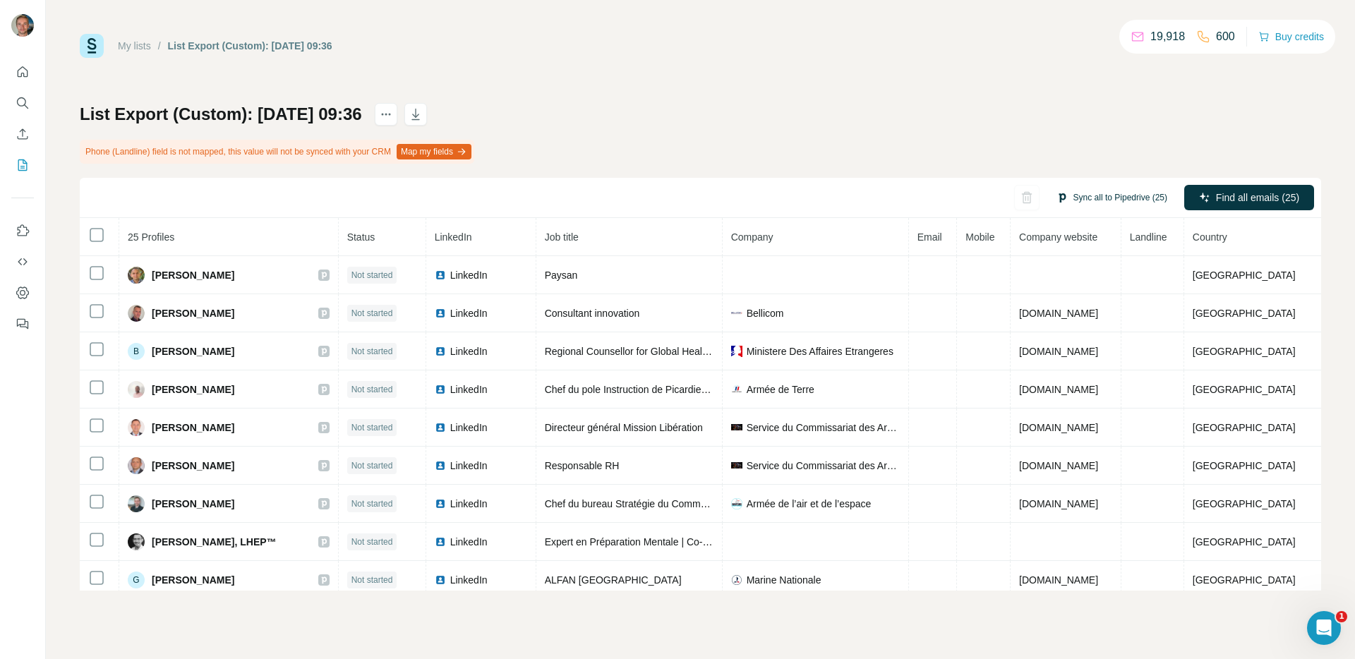
click at [1073, 203] on button "Sync all to Pipedrive (25)" at bounding box center [1111, 197] width 131 height 21
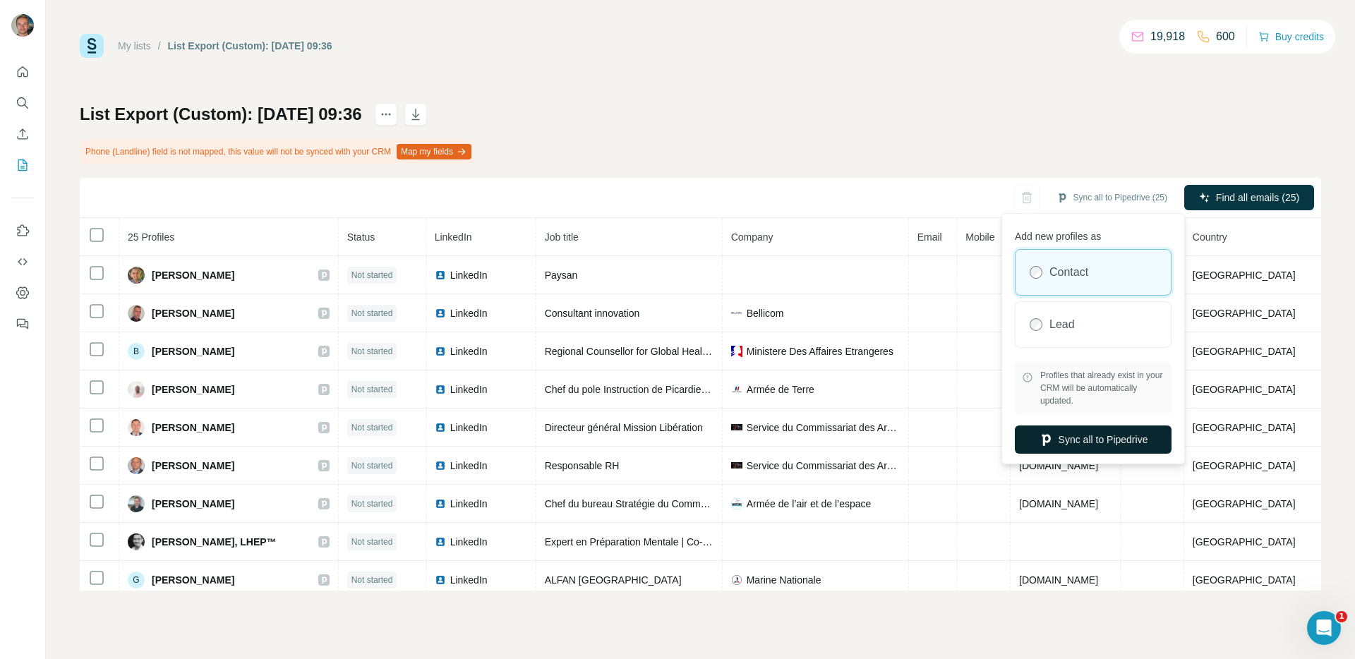
click at [1063, 435] on button "Sync all to Pipedrive" at bounding box center [1093, 439] width 157 height 28
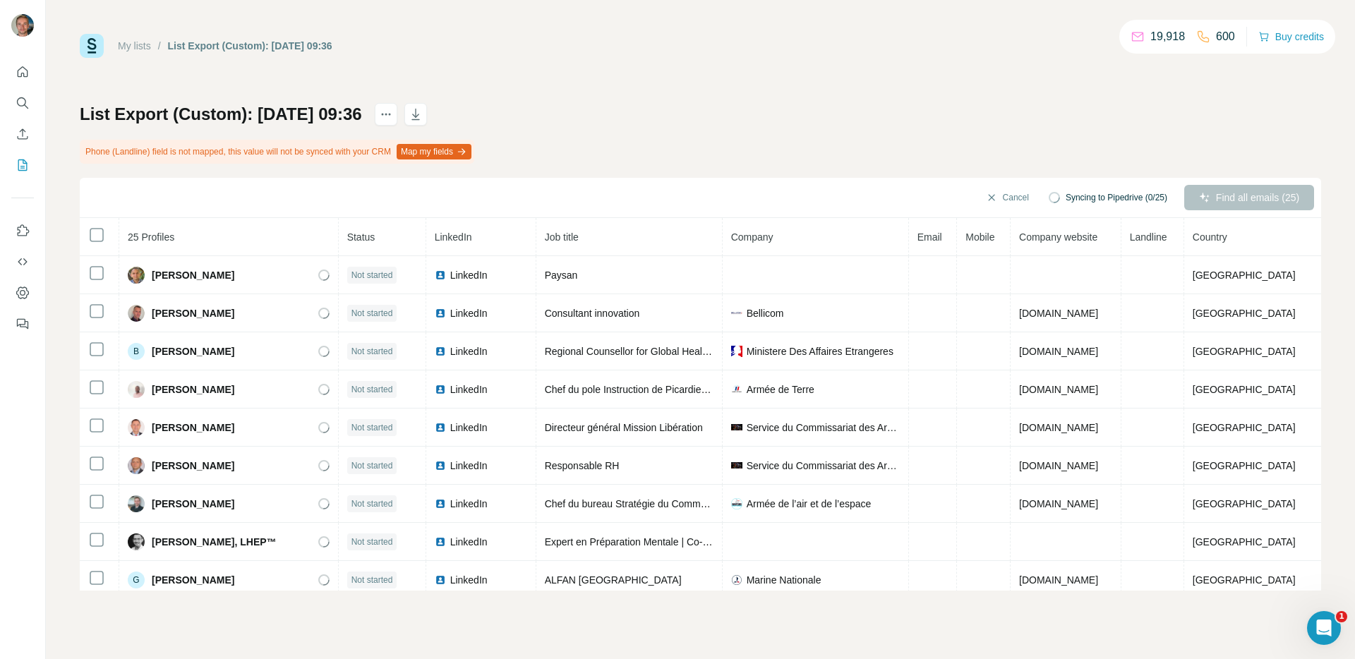
click at [951, 116] on div "List Export (Custom): 01/10/2025 09:36 Phone (Landline) field is not mapped, th…" at bounding box center [700, 347] width 1241 height 488
click at [24, 163] on icon "My lists" at bounding box center [23, 163] width 7 height 9
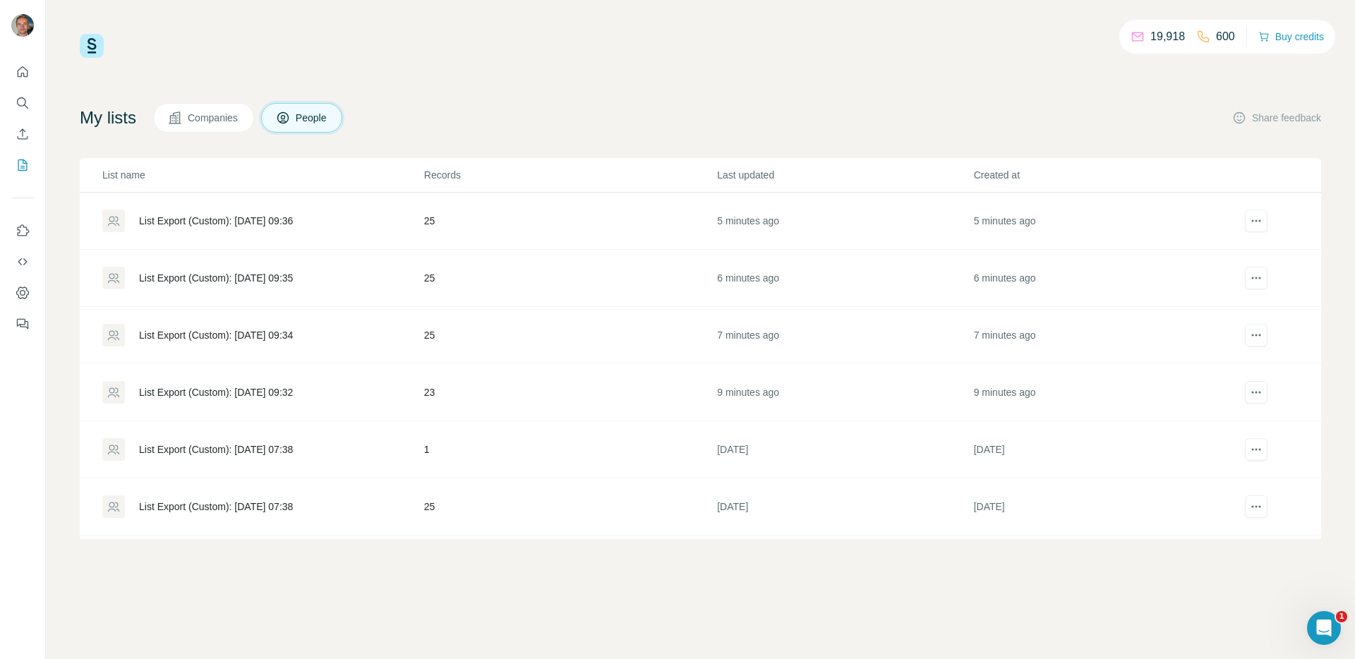
click at [197, 222] on div "List Export (Custom): 01/10/2025 09:36" at bounding box center [216, 221] width 154 height 14
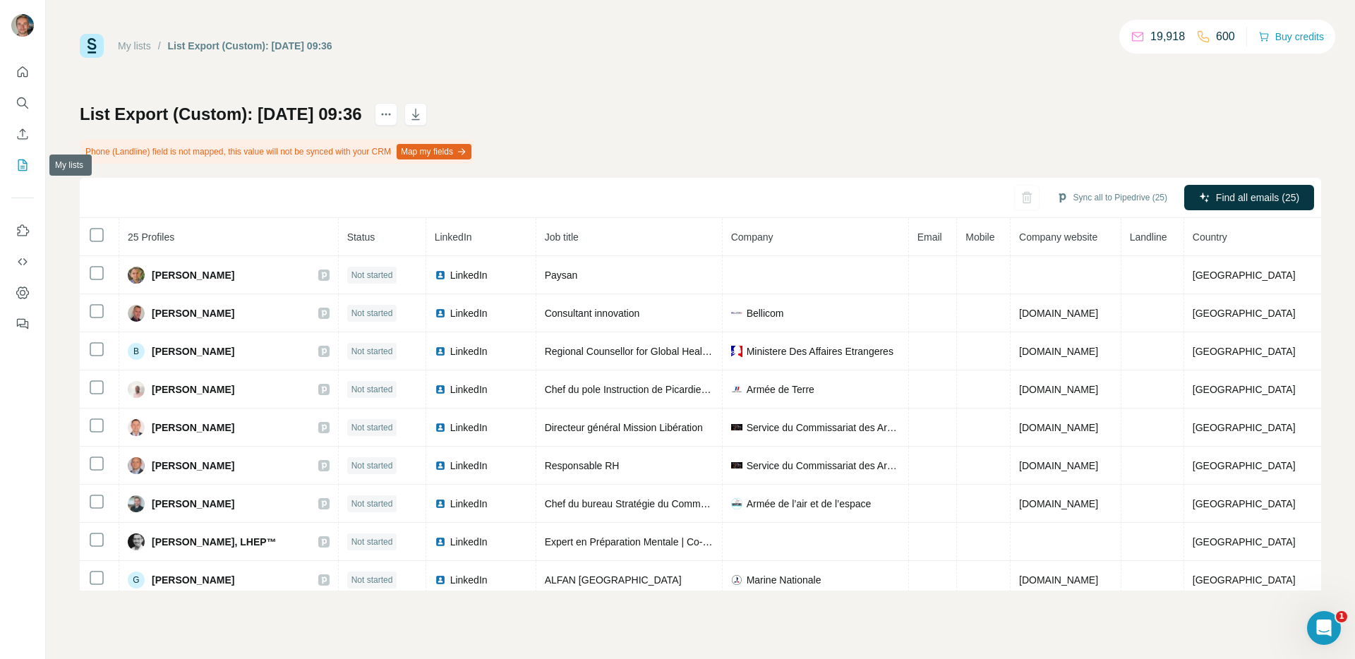
click at [23, 164] on icon "My lists" at bounding box center [23, 165] width 14 height 14
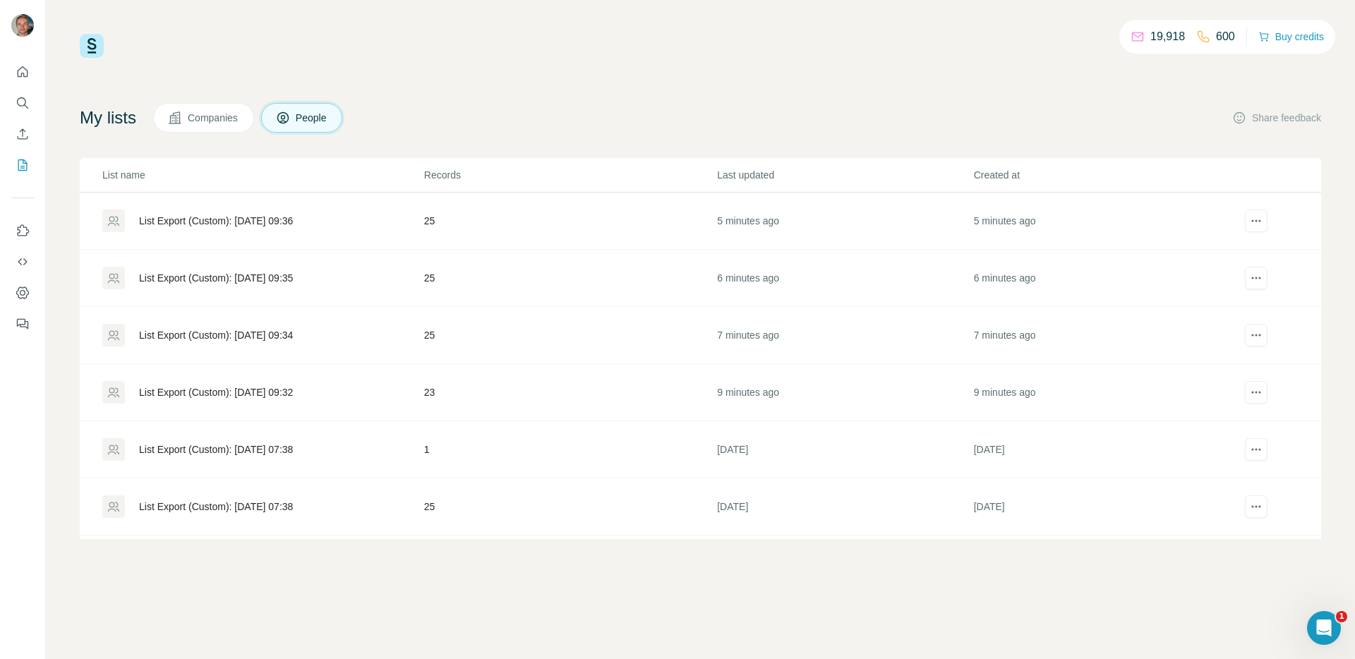
click at [241, 227] on div "List Export (Custom): 01/10/2025 09:36" at bounding box center [216, 221] width 154 height 14
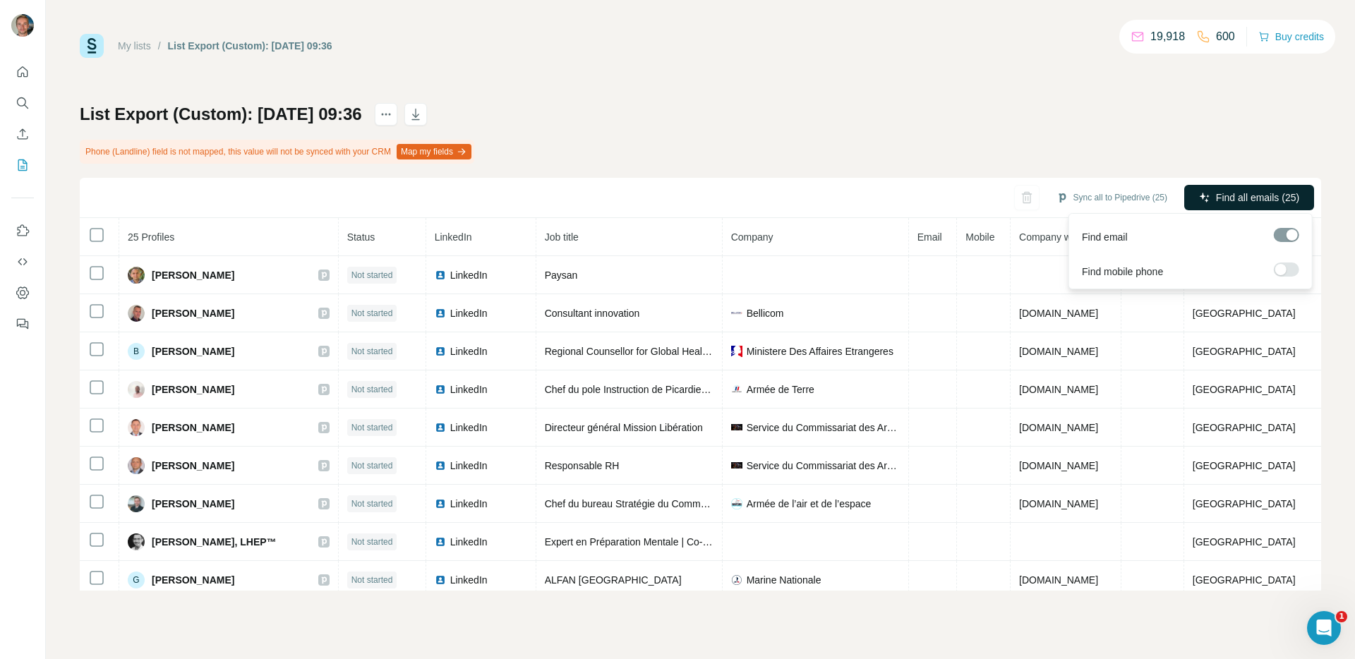
click at [1231, 195] on span "Find all emails (25)" at bounding box center [1257, 198] width 83 height 14
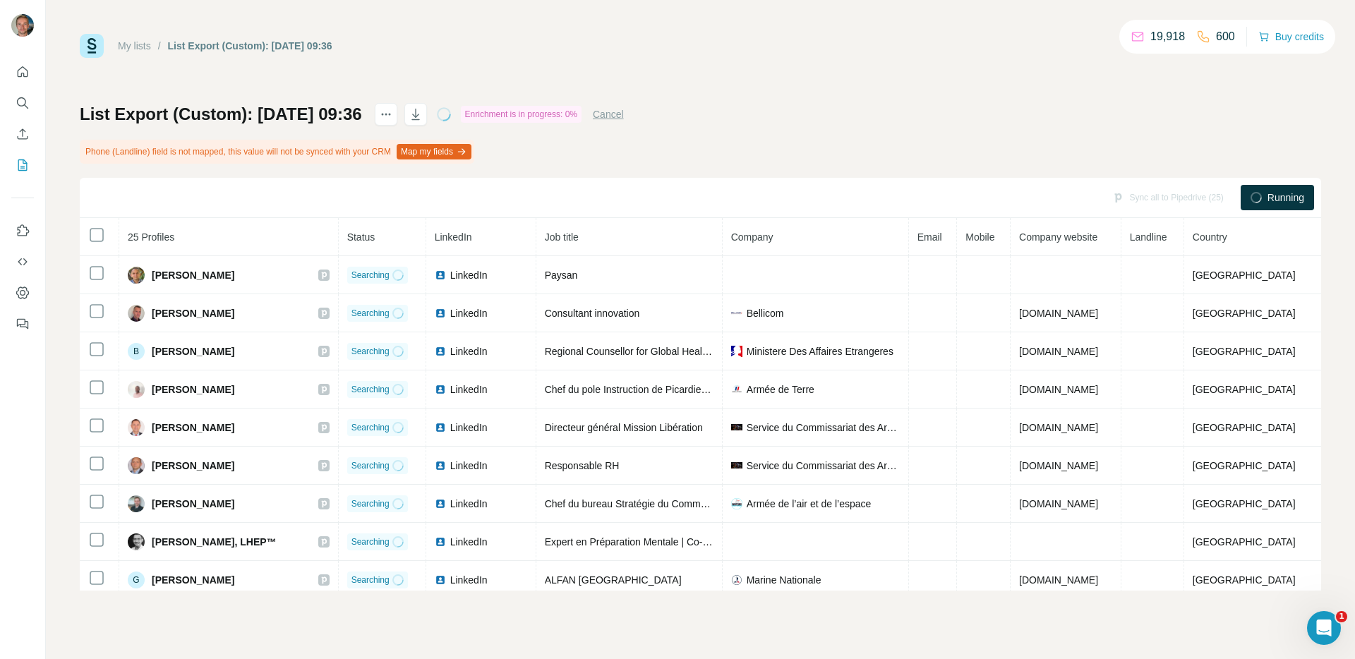
click at [9, 170] on div at bounding box center [22, 194] width 45 height 286
click at [28, 167] on icon "My lists" at bounding box center [23, 165] width 14 height 14
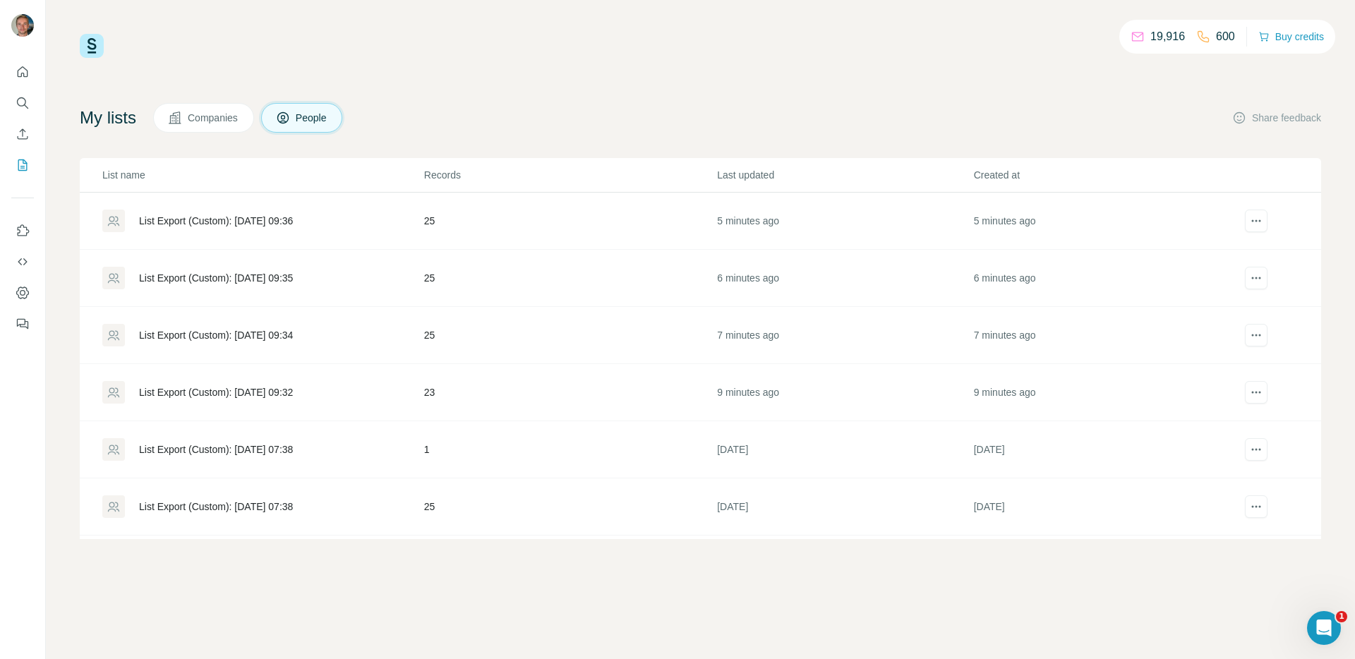
click at [201, 271] on div "List Export (Custom): 01/10/2025 09:35" at bounding box center [216, 278] width 154 height 14
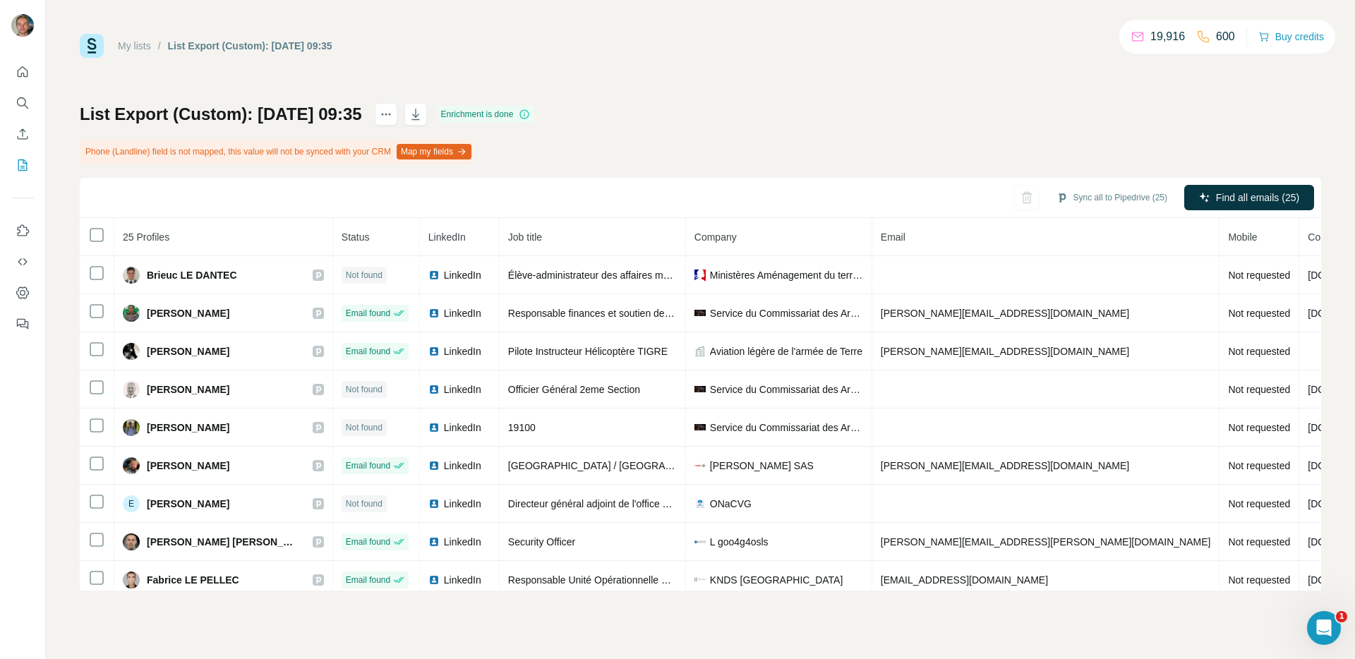
click at [34, 164] on div at bounding box center [22, 194] width 45 height 286
click at [22, 164] on icon "My lists" at bounding box center [23, 165] width 14 height 14
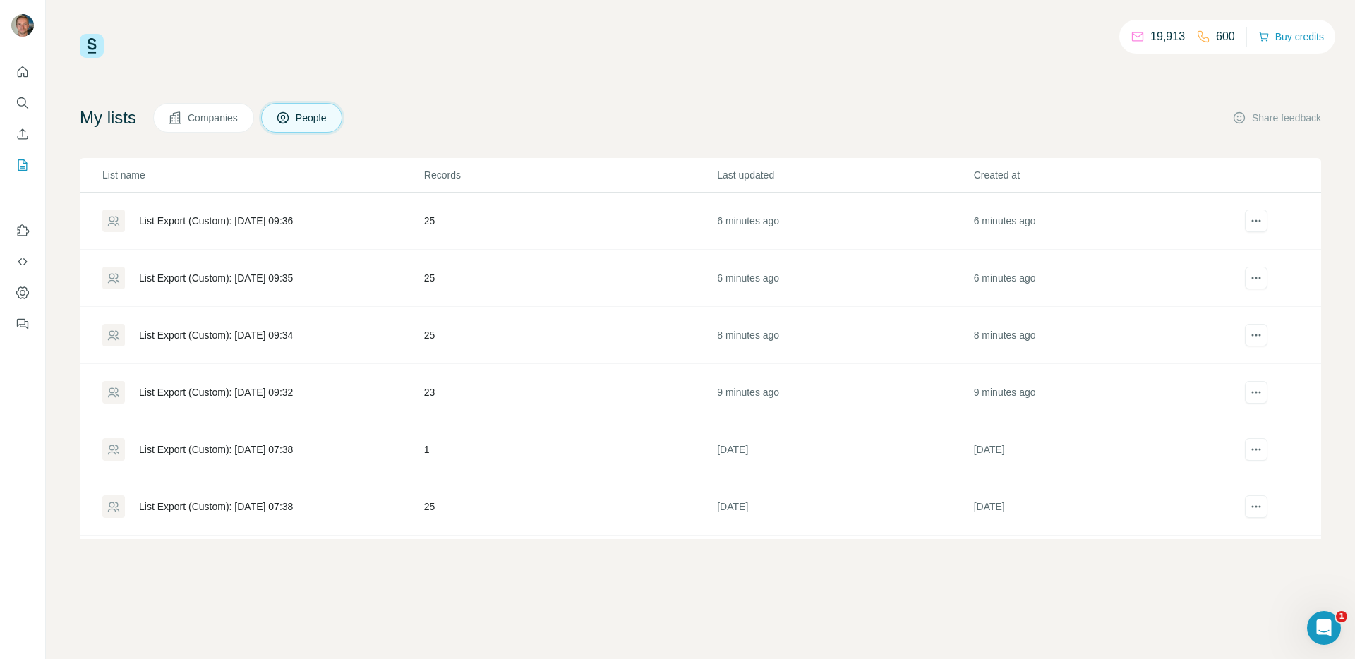
click at [227, 231] on div "List Export (Custom): 01/10/2025 09:36" at bounding box center [262, 221] width 320 height 23
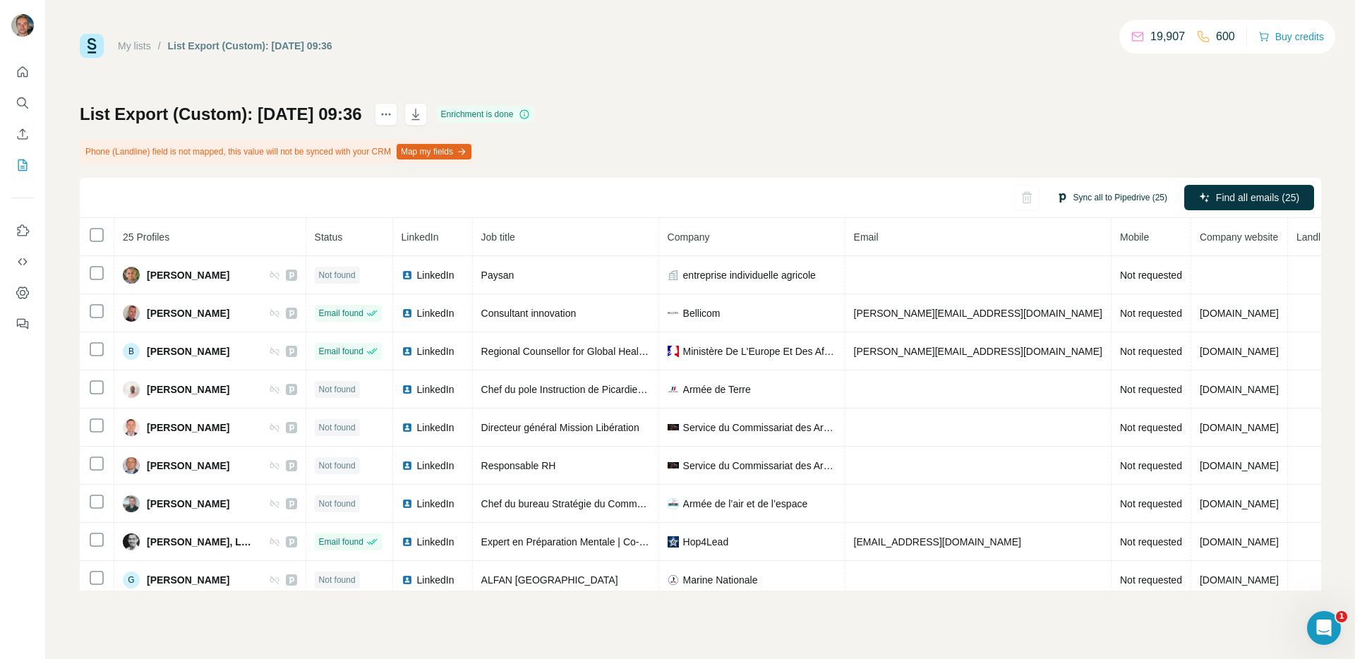
click at [1084, 195] on button "Sync all to Pipedrive (25)" at bounding box center [1111, 197] width 131 height 21
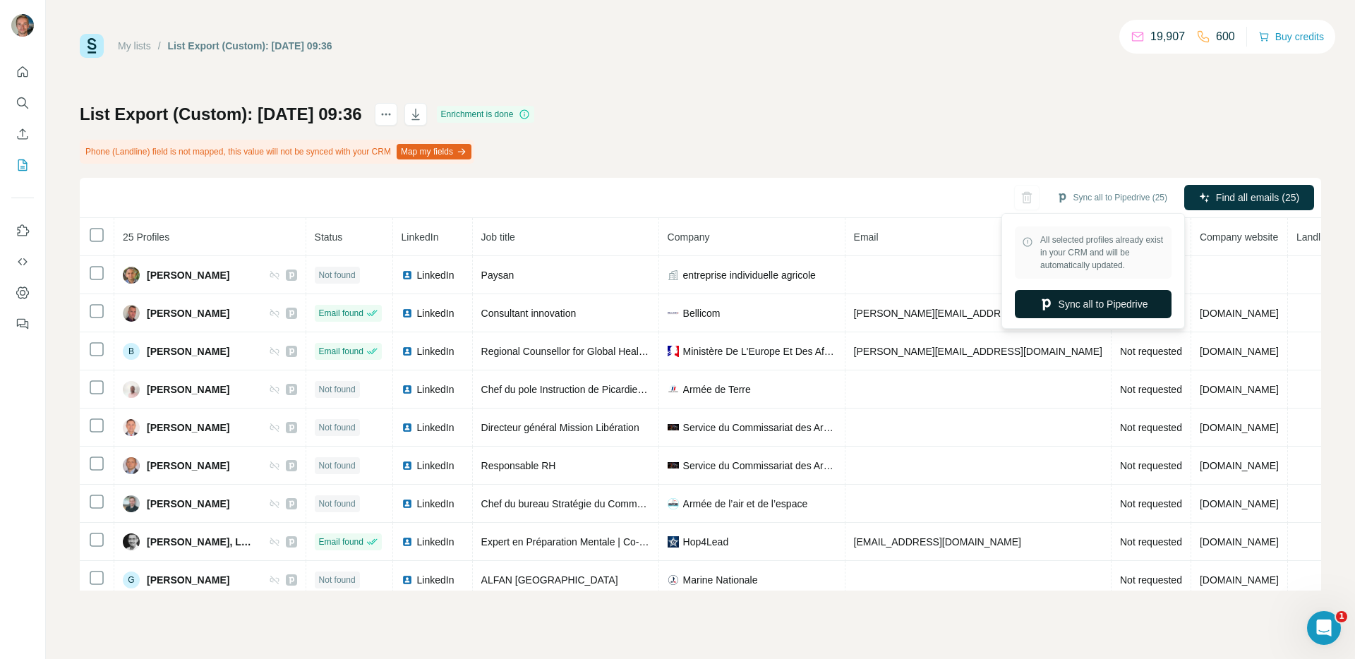
click at [1101, 304] on button "Sync all to Pipedrive" at bounding box center [1093, 304] width 157 height 28
